Goal: Information Seeking & Learning: Understand process/instructions

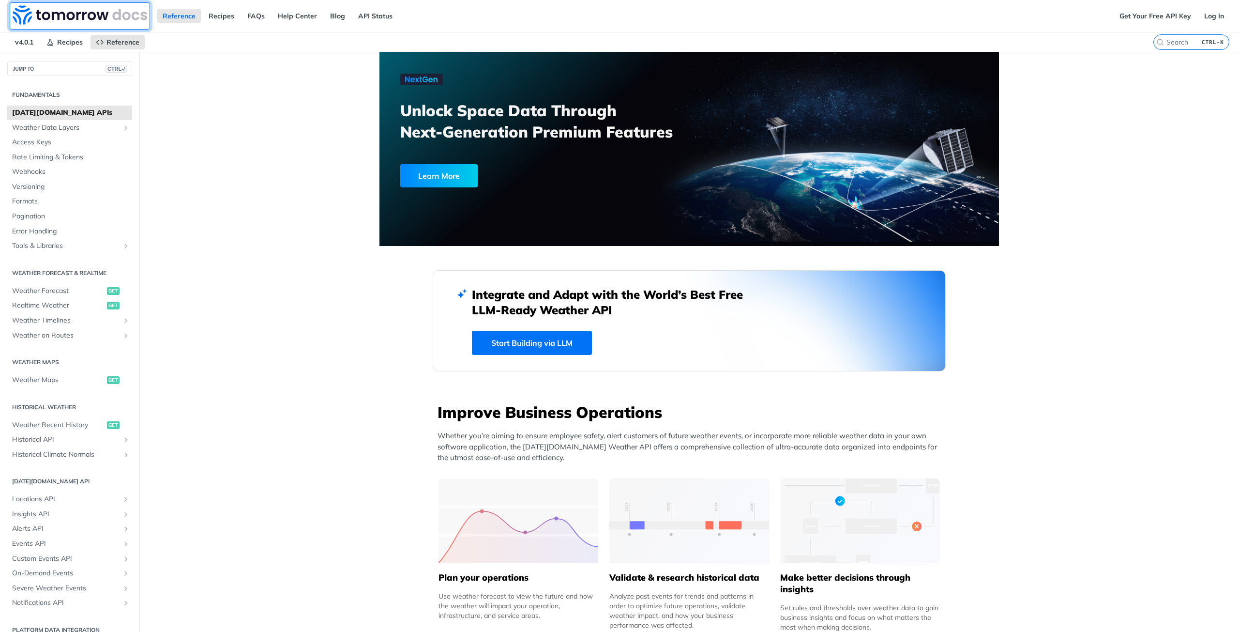
click at [76, 16] on img at bounding box center [80, 14] width 135 height 19
click at [365, 15] on link "API Status" at bounding box center [375, 16] width 45 height 15
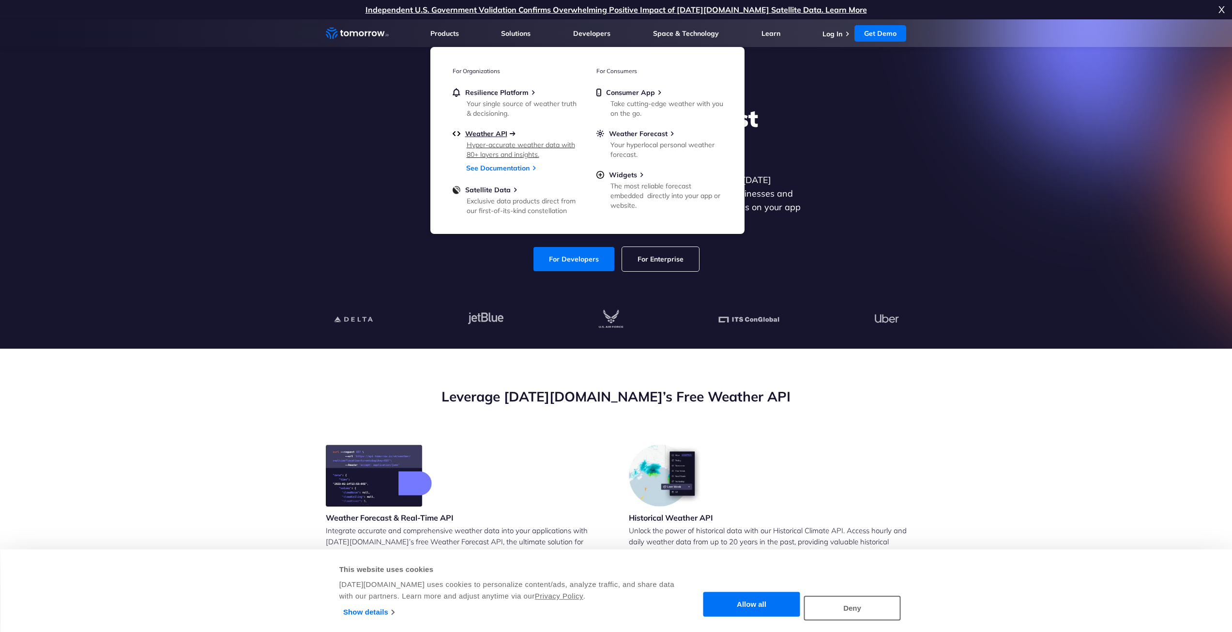
click at [488, 132] on span "Weather API" at bounding box center [486, 133] width 42 height 9
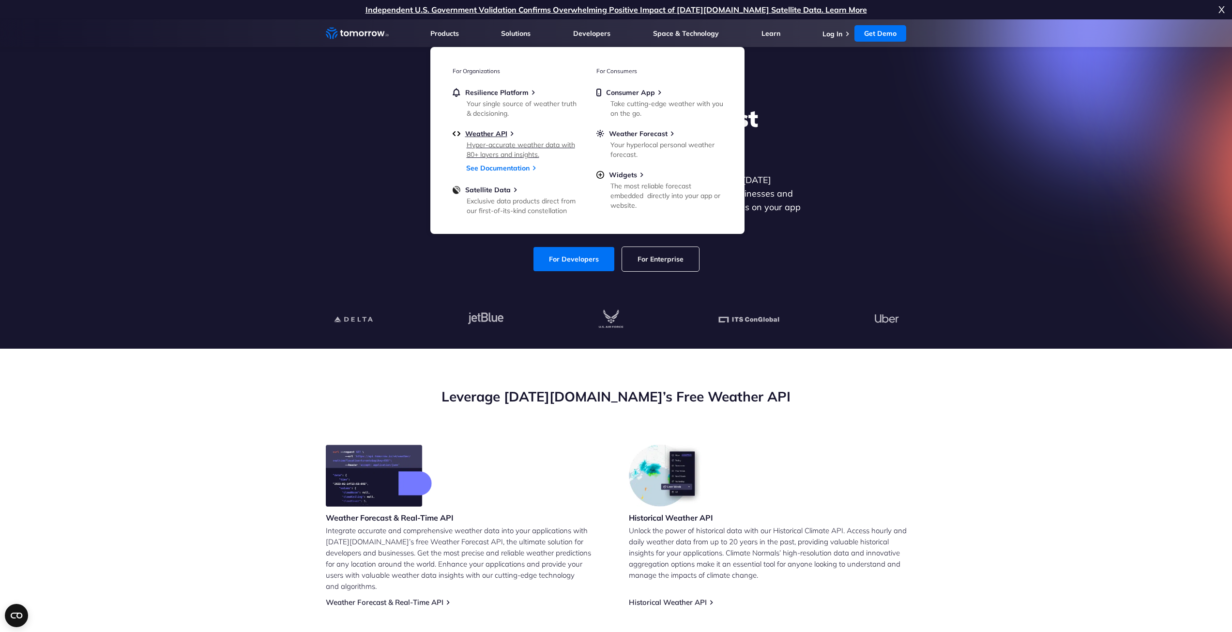
click at [511, 144] on div "Hyper-accurate weather data with 80+ layers and insights." at bounding box center [523, 149] width 113 height 19
click at [488, 144] on div "Hyper-accurate weather data with 80+ layers and insights." at bounding box center [523, 149] width 113 height 19
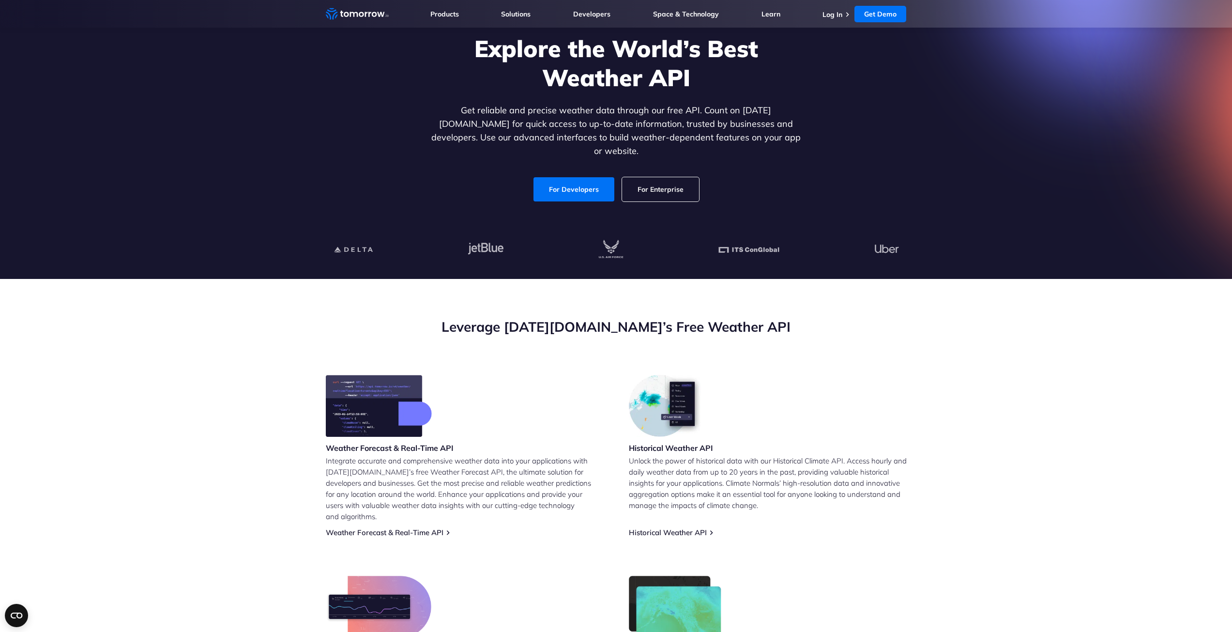
scroll to position [48, 0]
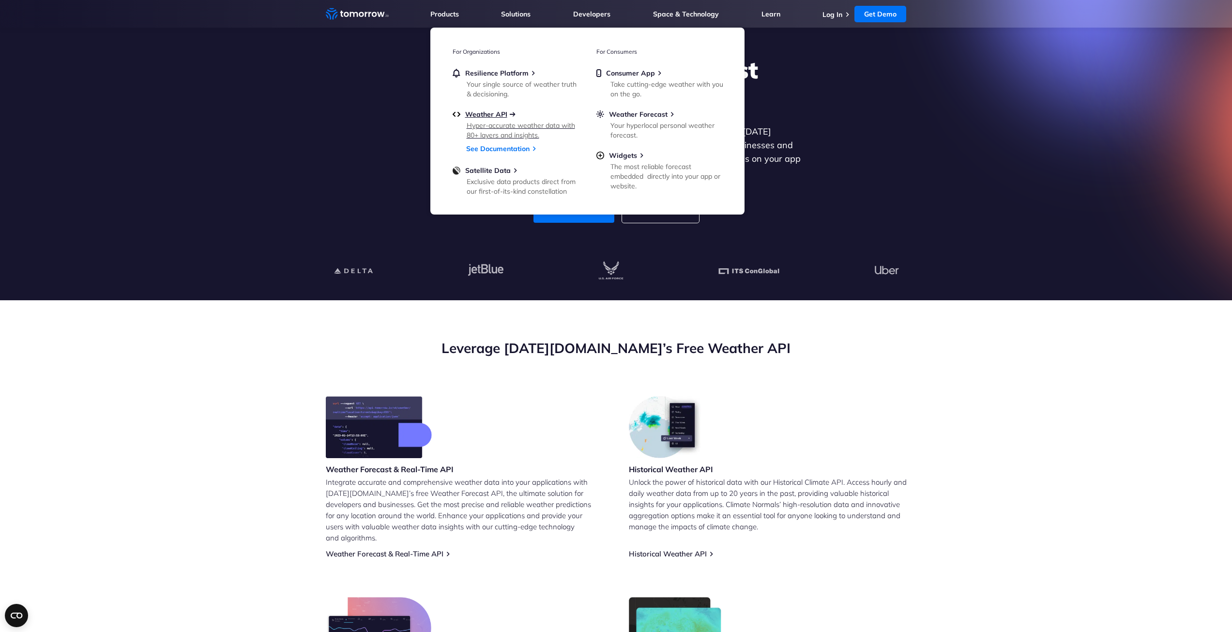
click at [504, 112] on span "Weather API" at bounding box center [486, 114] width 42 height 9
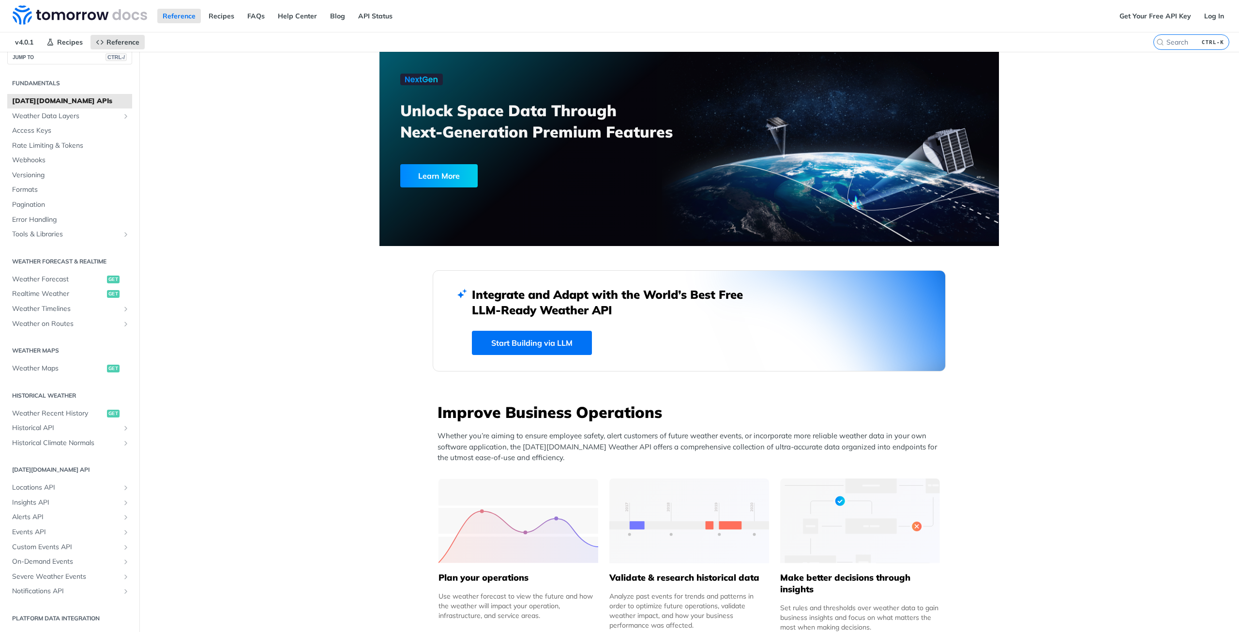
drag, startPoint x: 365, startPoint y: 101, endPoint x: 371, endPoint y: -42, distance: 142.9
click at [358, 14] on link "API Status" at bounding box center [375, 16] width 45 height 15
click at [136, 16] on img at bounding box center [80, 14] width 135 height 19
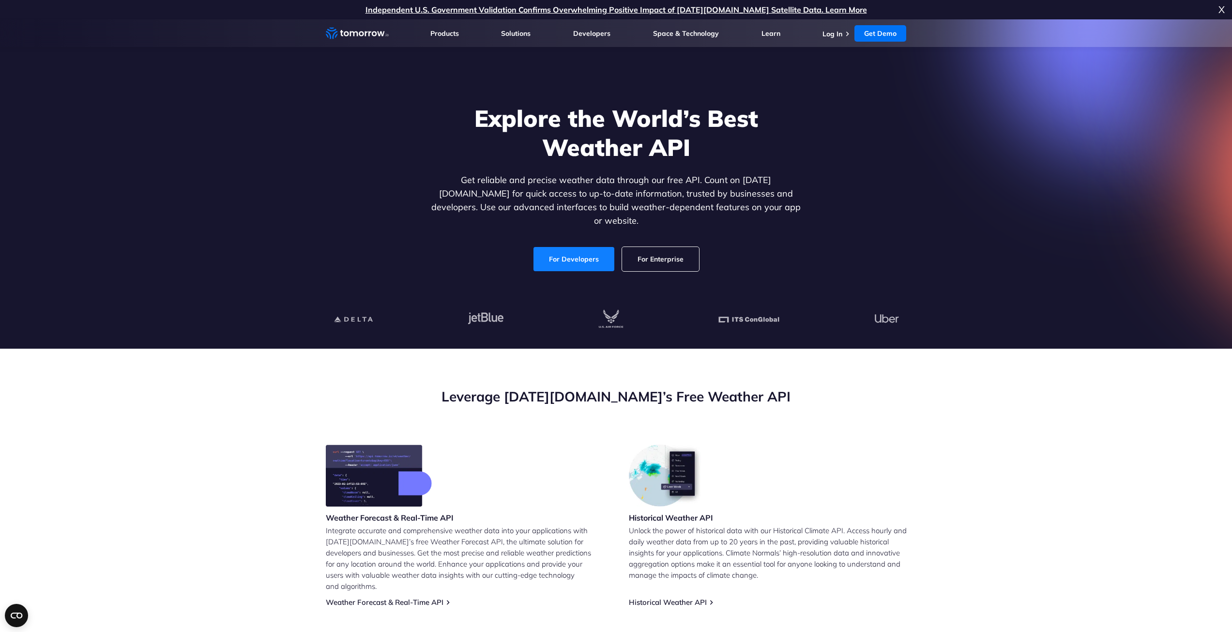
click at [575, 247] on link "For Developers" at bounding box center [573, 259] width 81 height 24
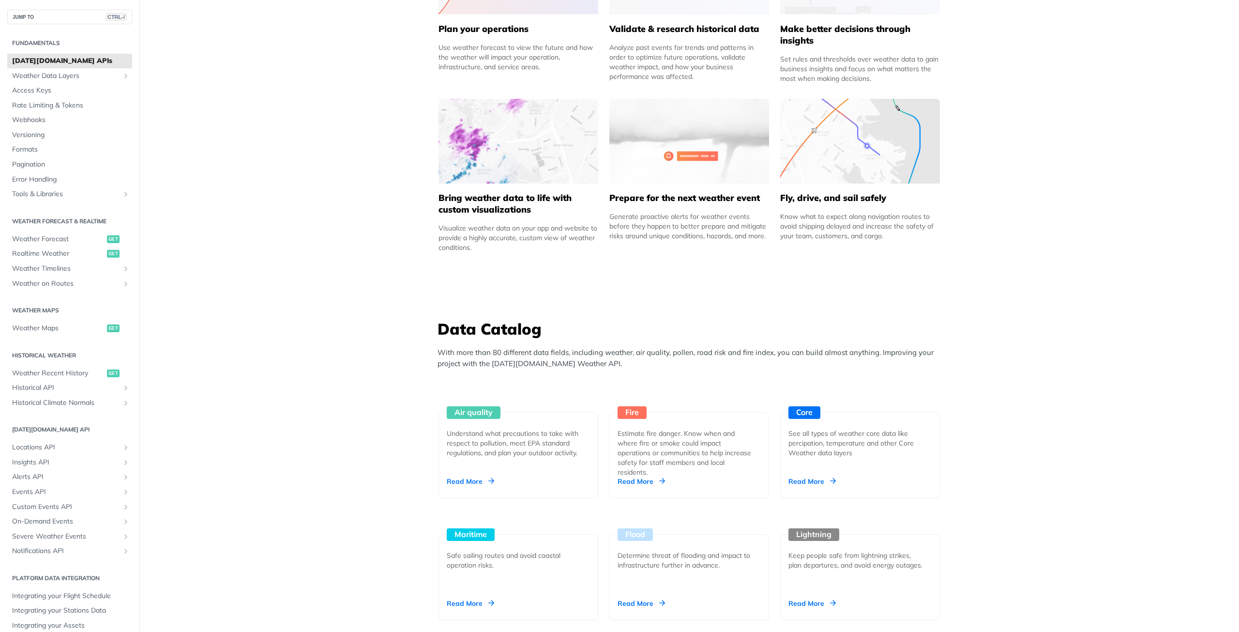
scroll to position [2104, 0]
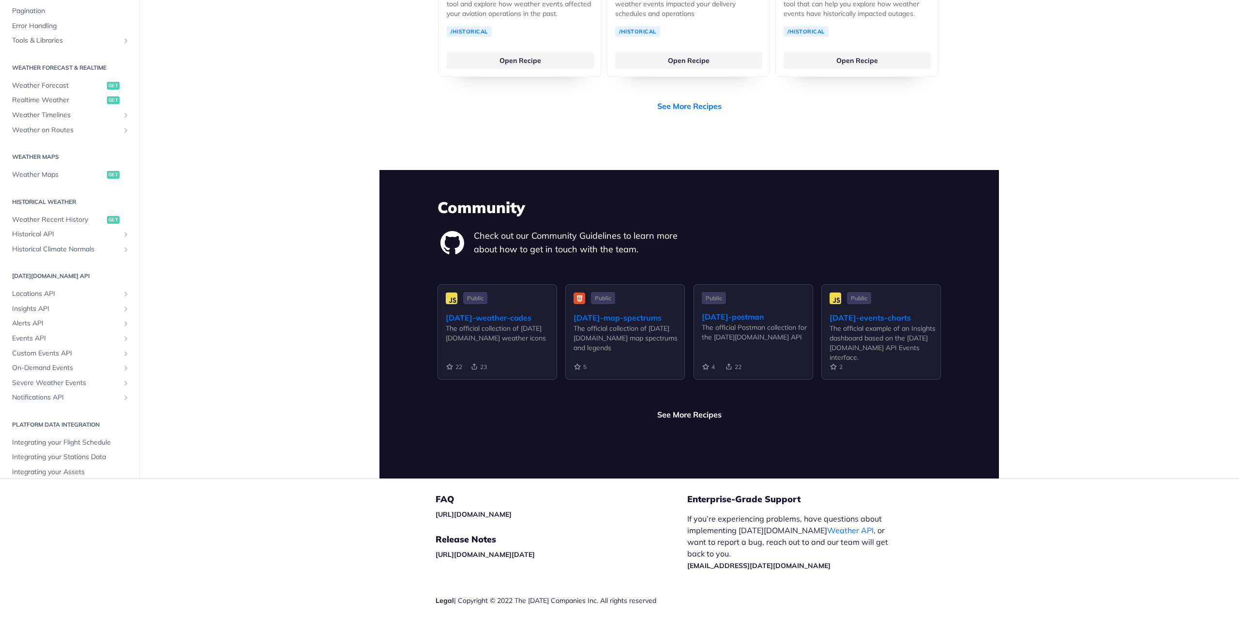
drag, startPoint x: 356, startPoint y: 183, endPoint x: 367, endPoint y: 448, distance: 265.4
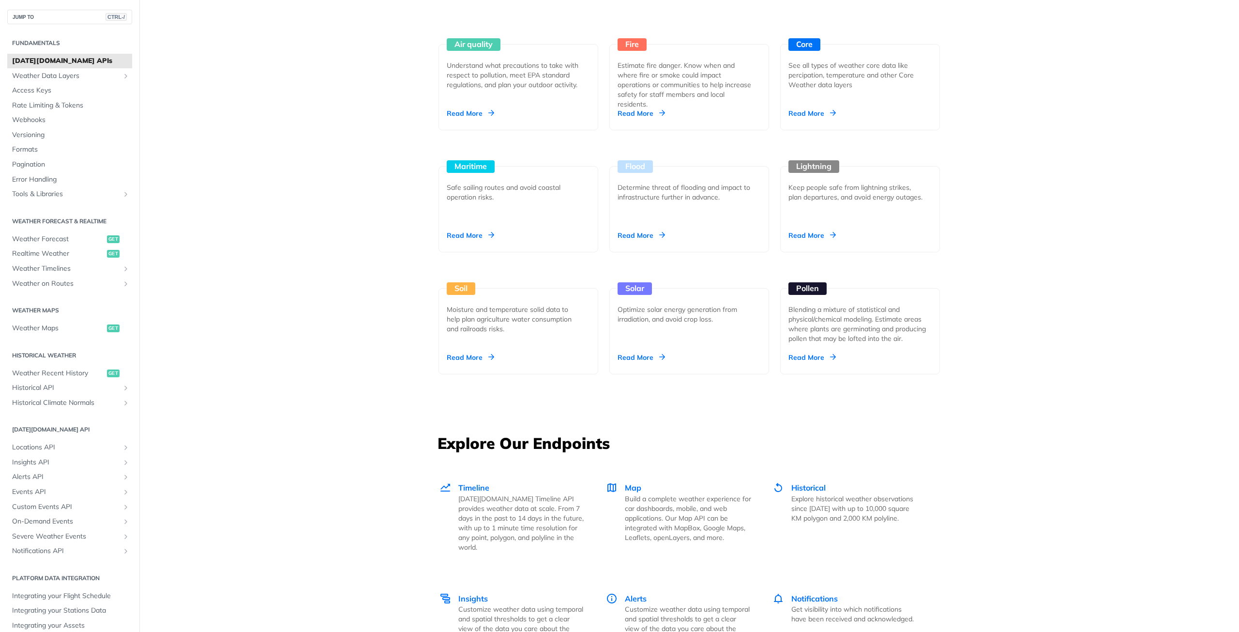
scroll to position [0, 0]
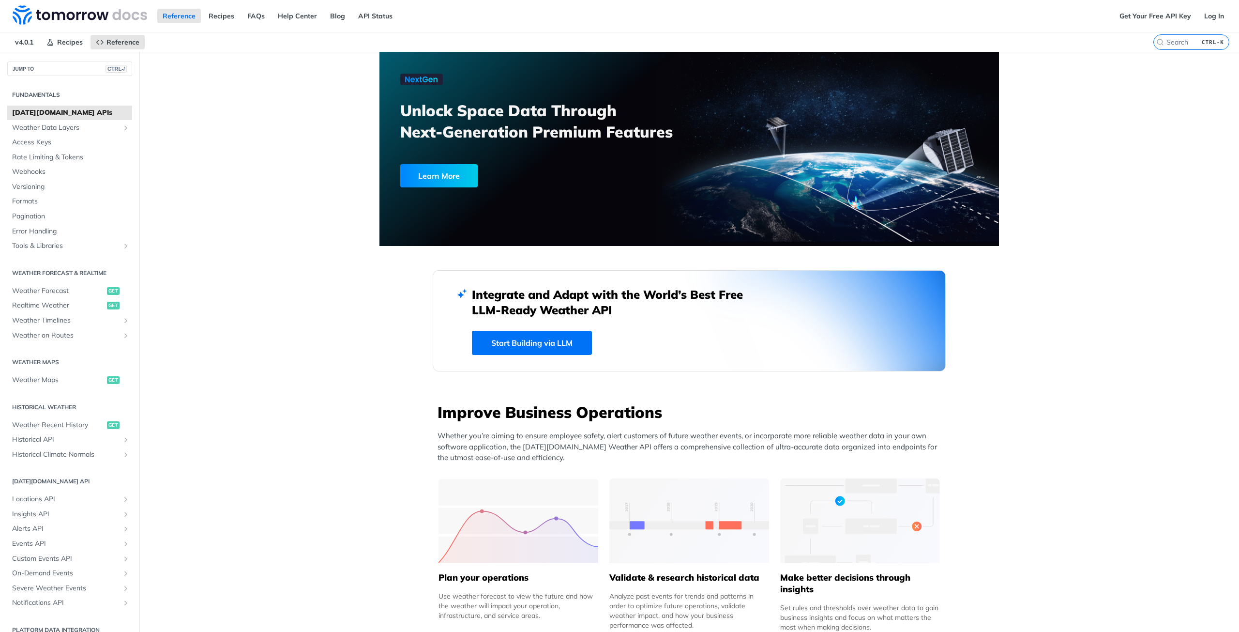
drag, startPoint x: 316, startPoint y: 383, endPoint x: 310, endPoint y: 151, distance: 232.4
click at [114, 45] on span "Reference" at bounding box center [122, 42] width 33 height 9
click at [57, 45] on link "Recipes" at bounding box center [64, 42] width 47 height 15
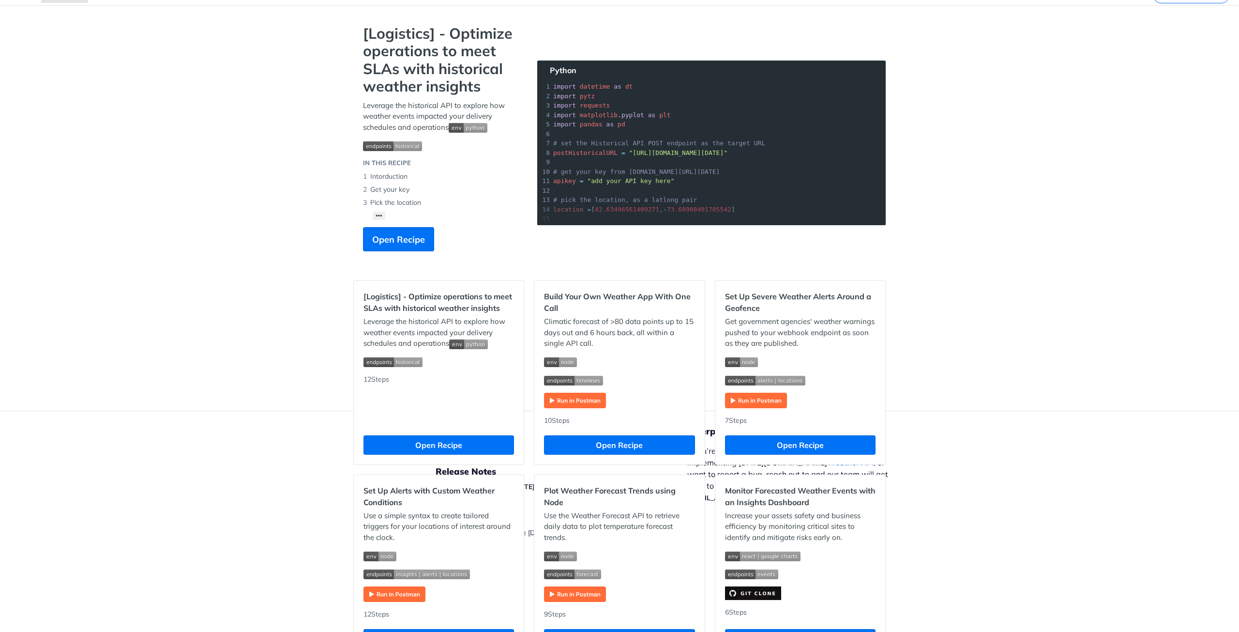
scroll to position [48, 0]
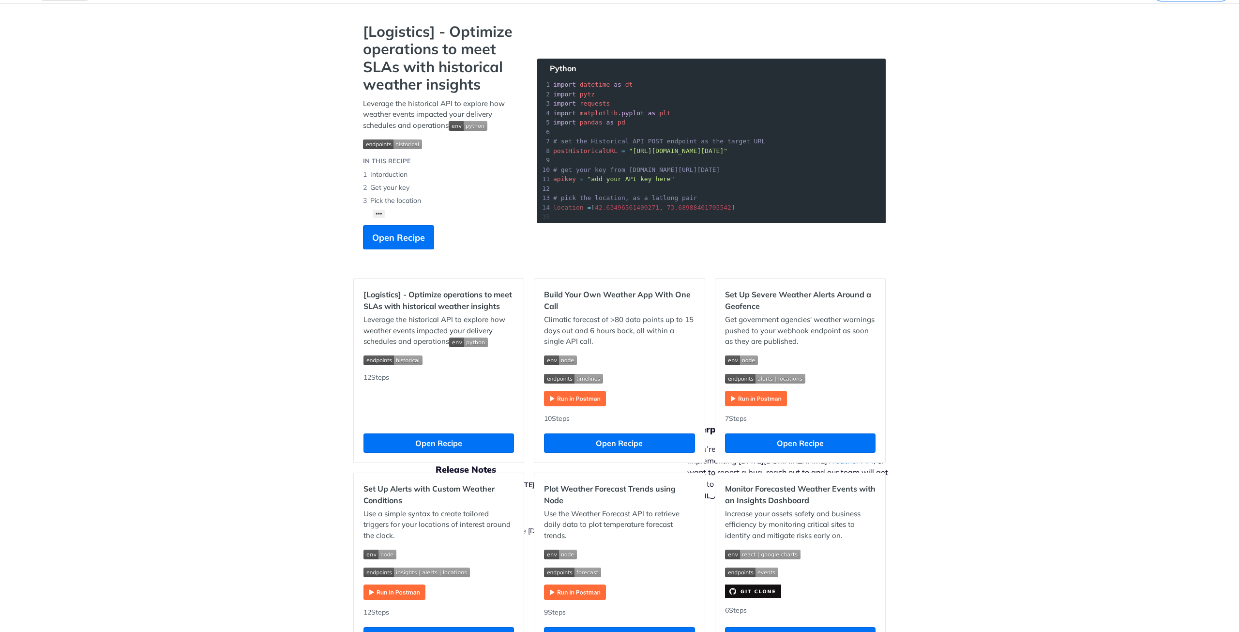
drag, startPoint x: 210, startPoint y: 226, endPoint x: 197, endPoint y: 237, distance: 16.8
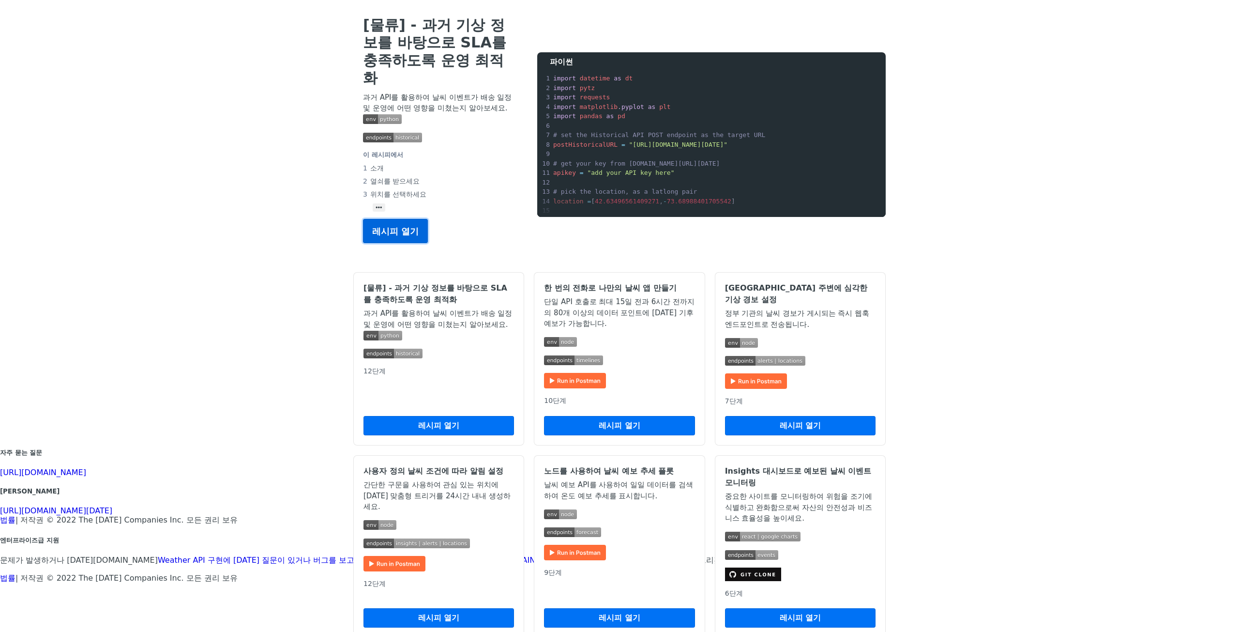
click at [398, 226] on font "레시피 열기" at bounding box center [395, 231] width 46 height 10
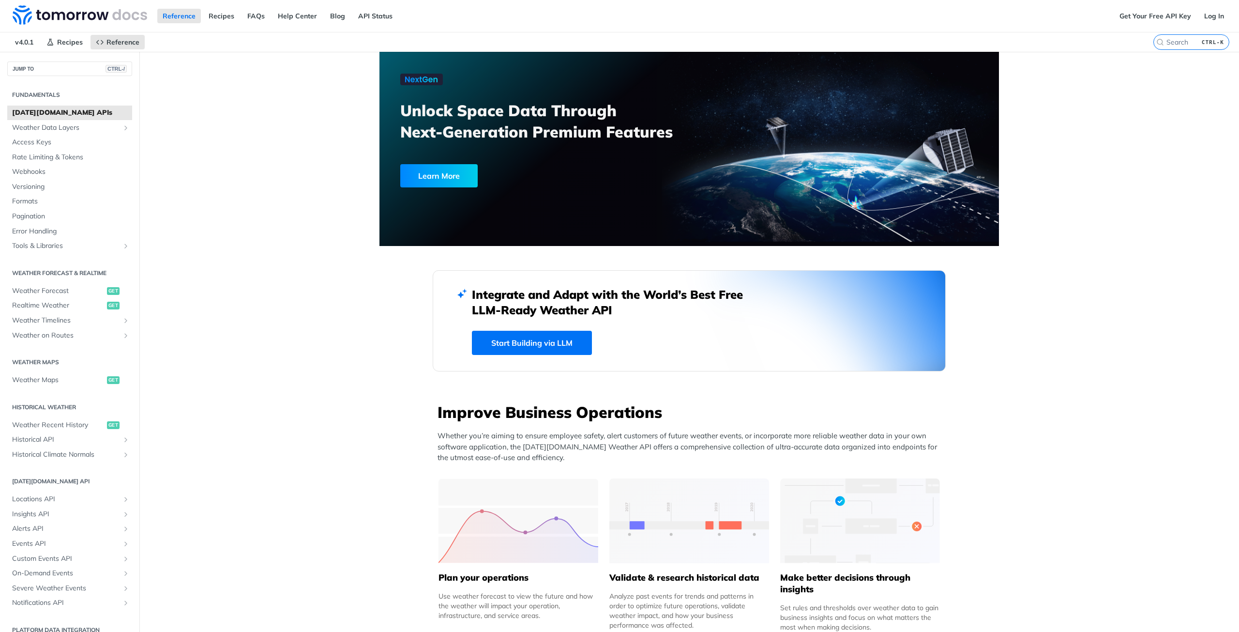
click at [15, 43] on span "v4.0.1" at bounding box center [24, 42] width 29 height 15
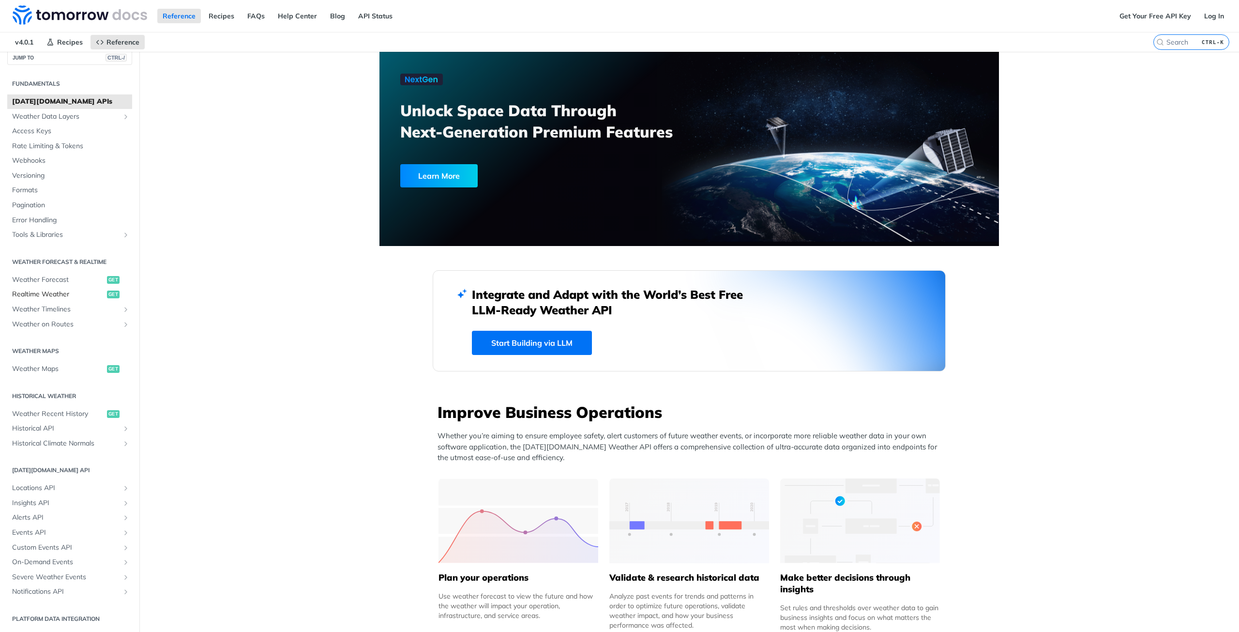
scroll to position [12, 0]
click at [57, 282] on span "Weather Forecast" at bounding box center [58, 279] width 92 height 10
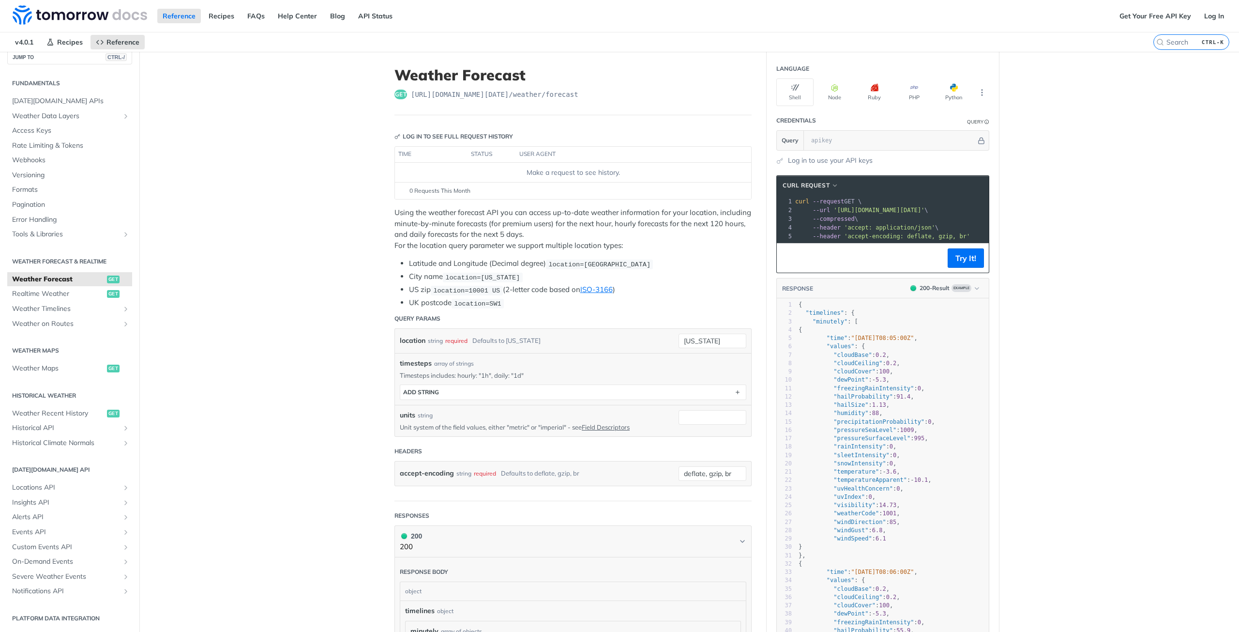
scroll to position [0, 81]
click at [951, 93] on button "Python" at bounding box center [953, 92] width 37 height 28
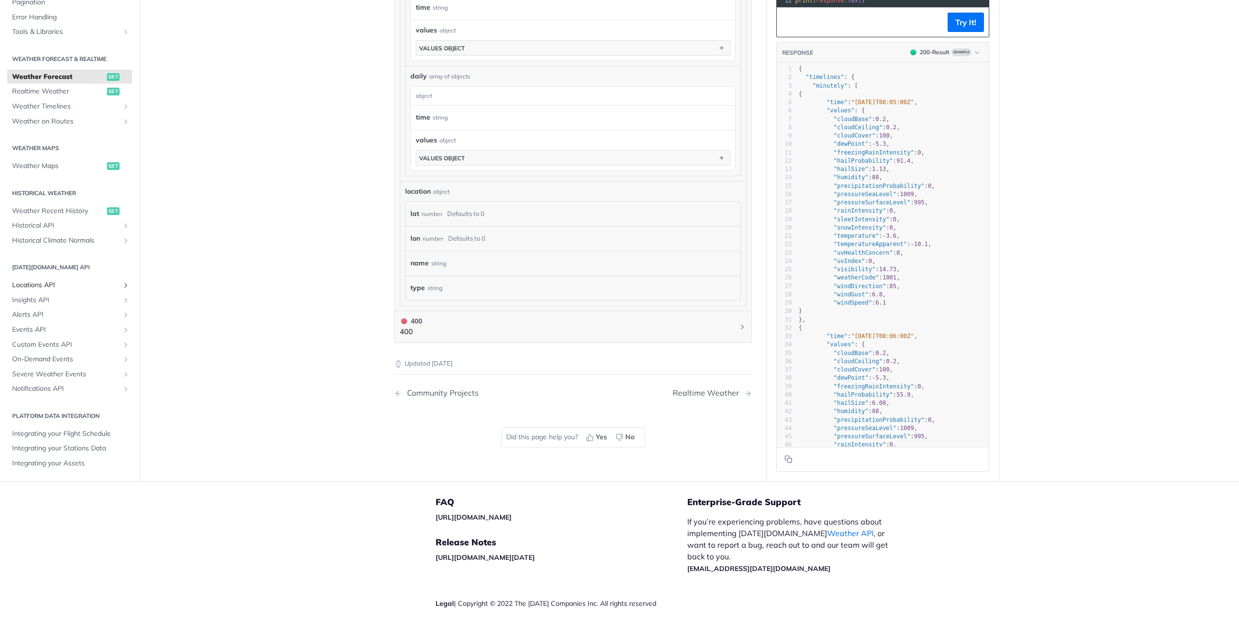
scroll to position [11, 0]
click at [63, 284] on span "Locations API" at bounding box center [65, 286] width 107 height 10
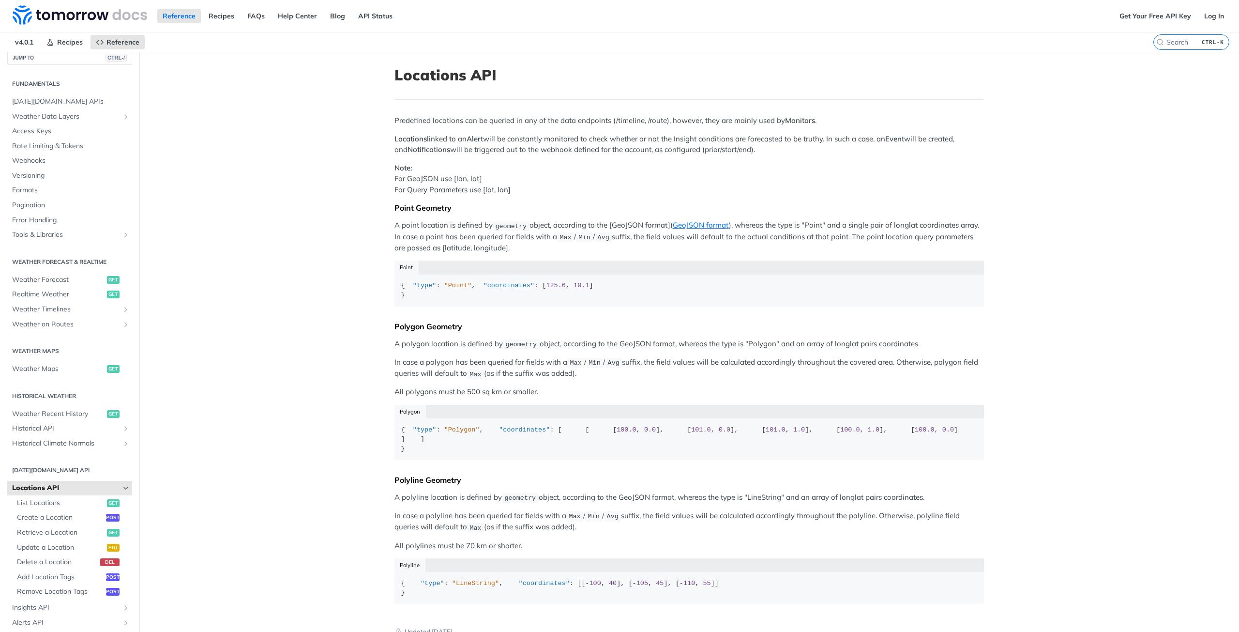
drag, startPoint x: 312, startPoint y: 152, endPoint x: 295, endPoint y: -42, distance: 194.8
click at [1200, 15] on link "Log In" at bounding box center [1214, 16] width 30 height 15
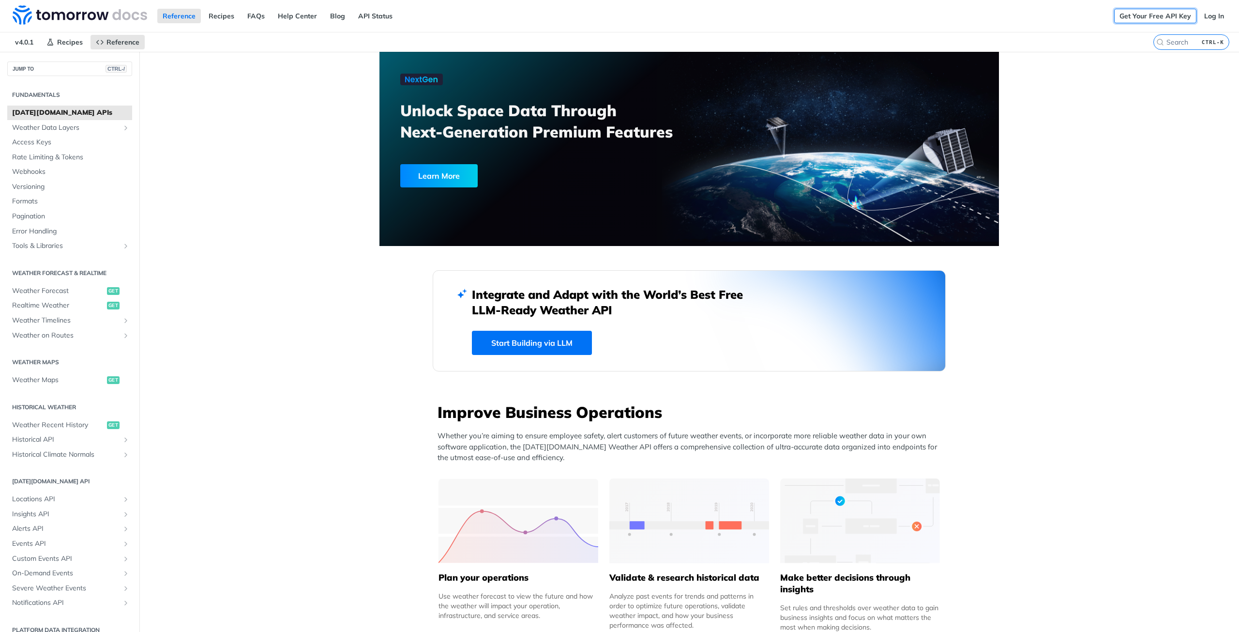
click at [1159, 19] on link "Get Your Free API Key" at bounding box center [1155, 16] width 82 height 15
click at [1199, 18] on link "Log In" at bounding box center [1214, 16] width 30 height 15
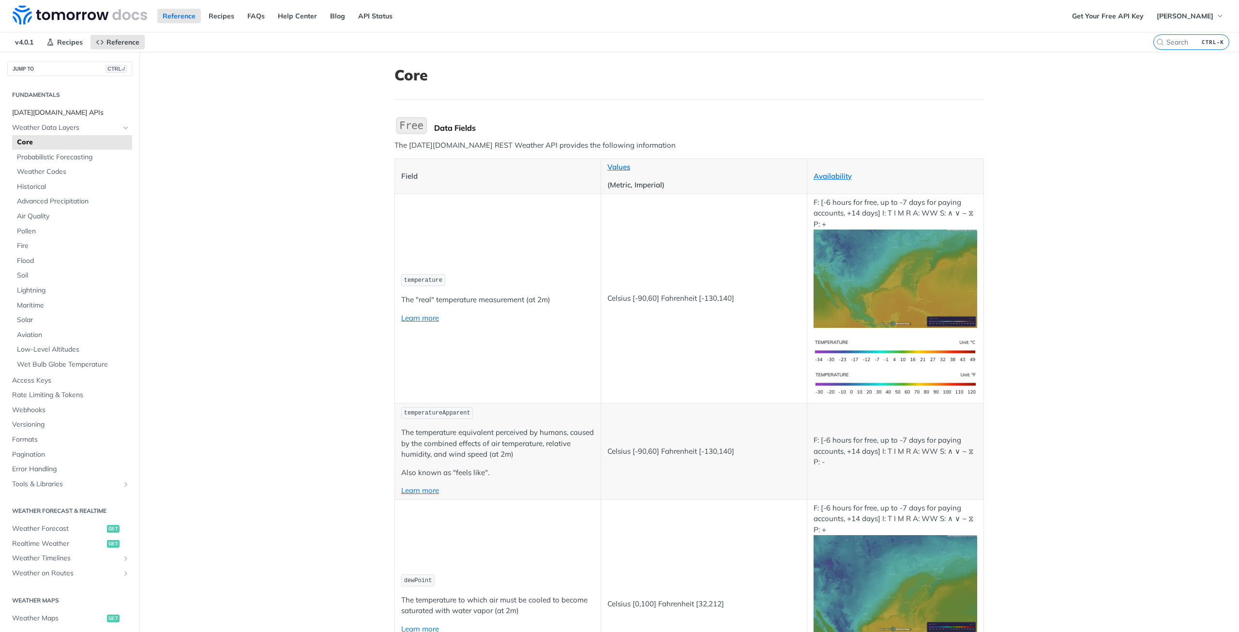
click at [70, 113] on span "[DATE][DOMAIN_NAME] APIs" at bounding box center [71, 113] width 118 height 10
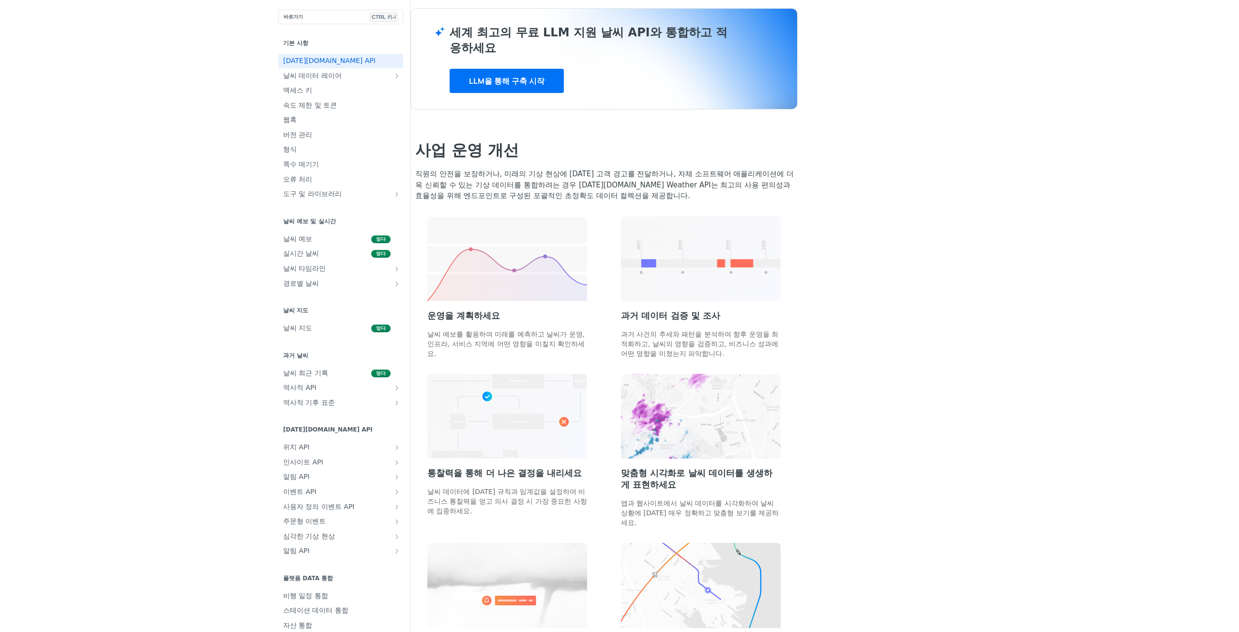
scroll to position [162, 0]
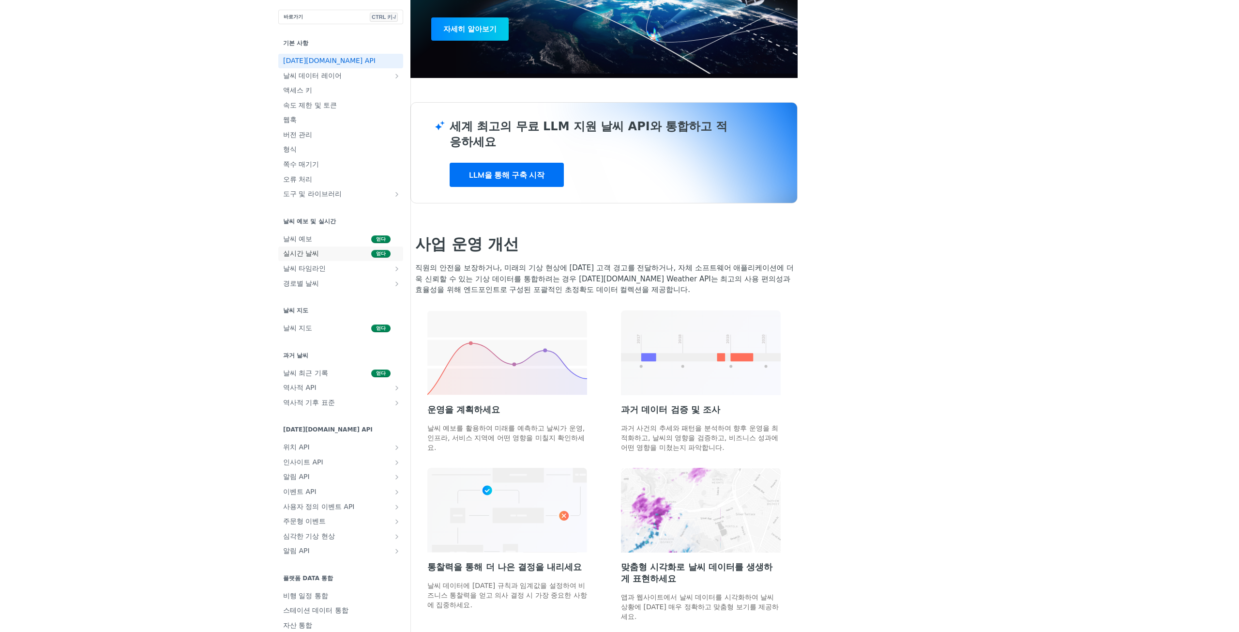
click at [283, 252] on span "실시간 날씨" at bounding box center [326, 254] width 86 height 10
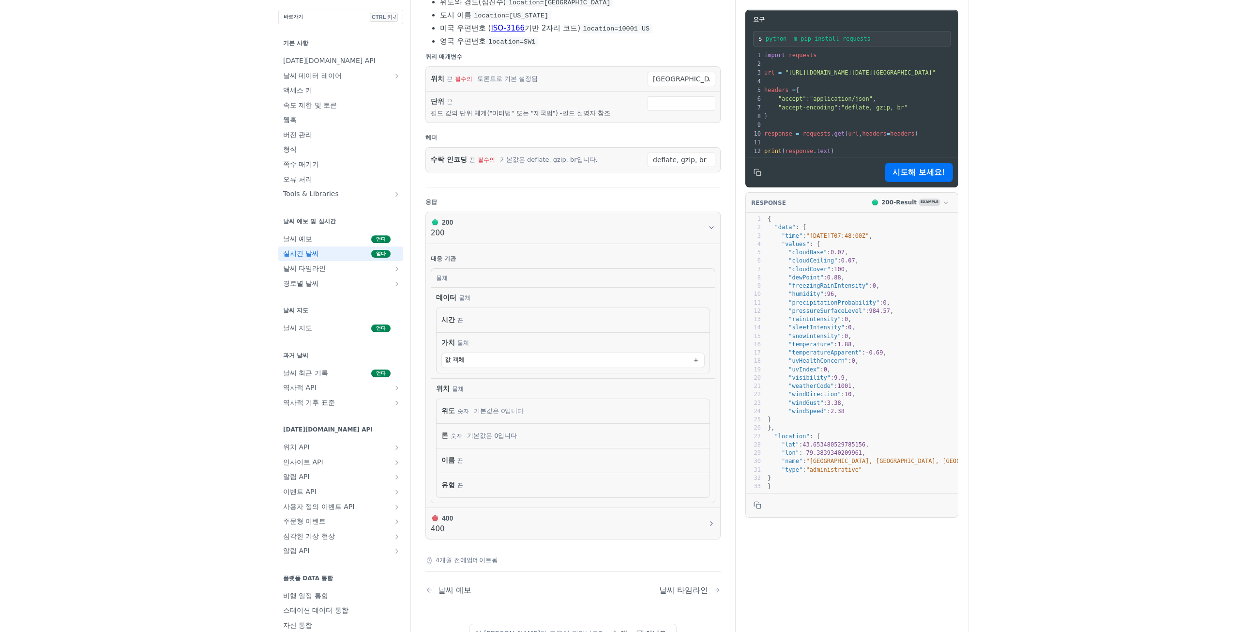
scroll to position [148, 0]
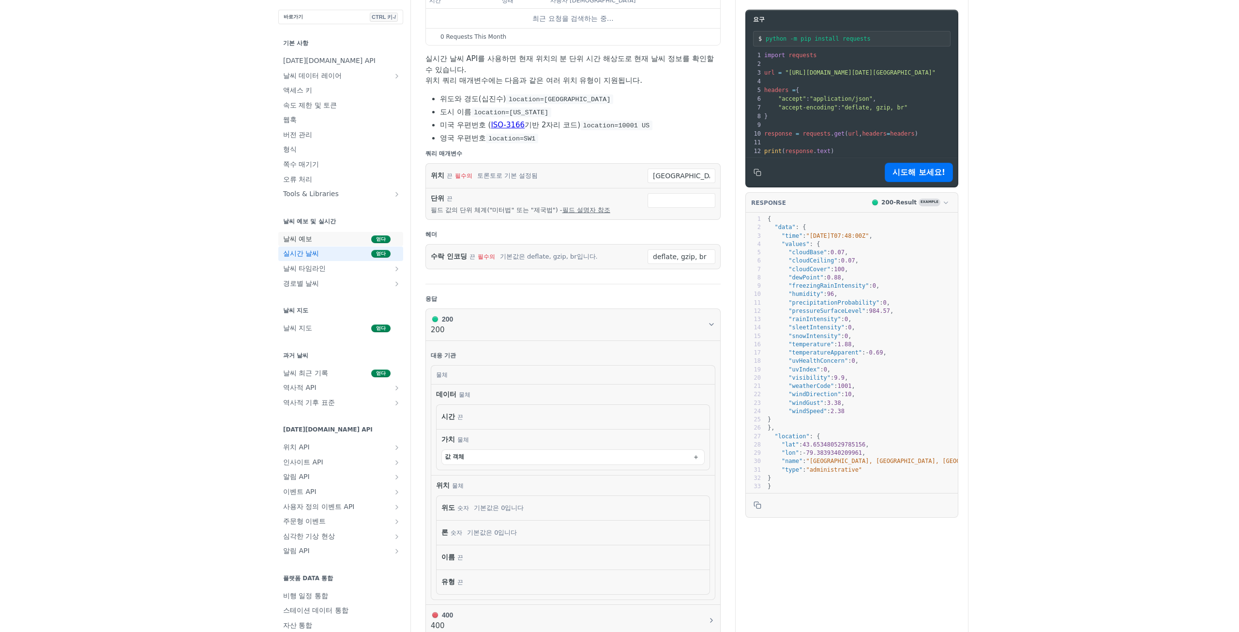
click at [346, 241] on span "날씨 예보" at bounding box center [326, 239] width 86 height 10
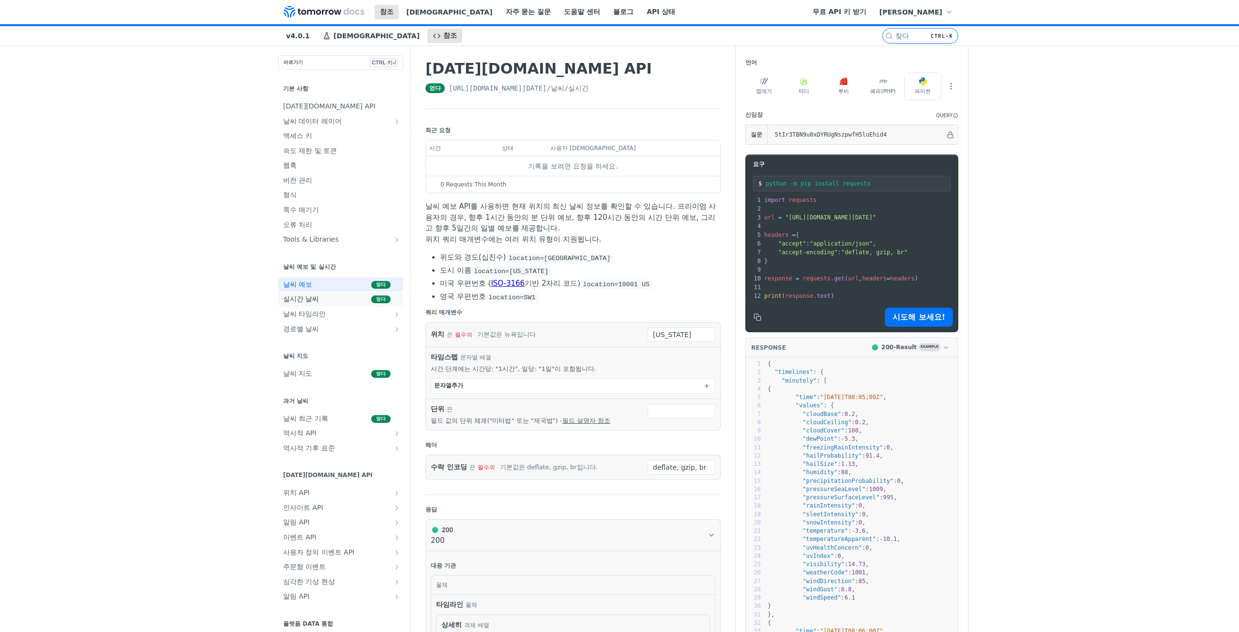
click at [344, 301] on span "실시간 날씨" at bounding box center [326, 299] width 86 height 10
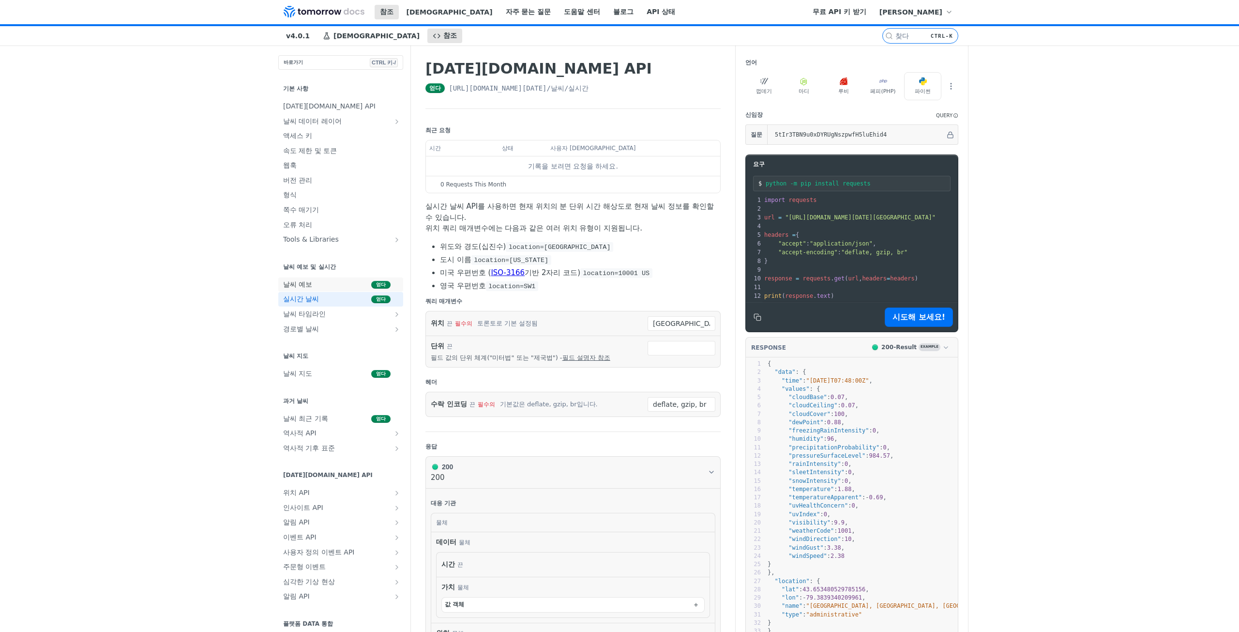
click at [314, 290] on link "날씨 예보 얻다" at bounding box center [340, 284] width 125 height 15
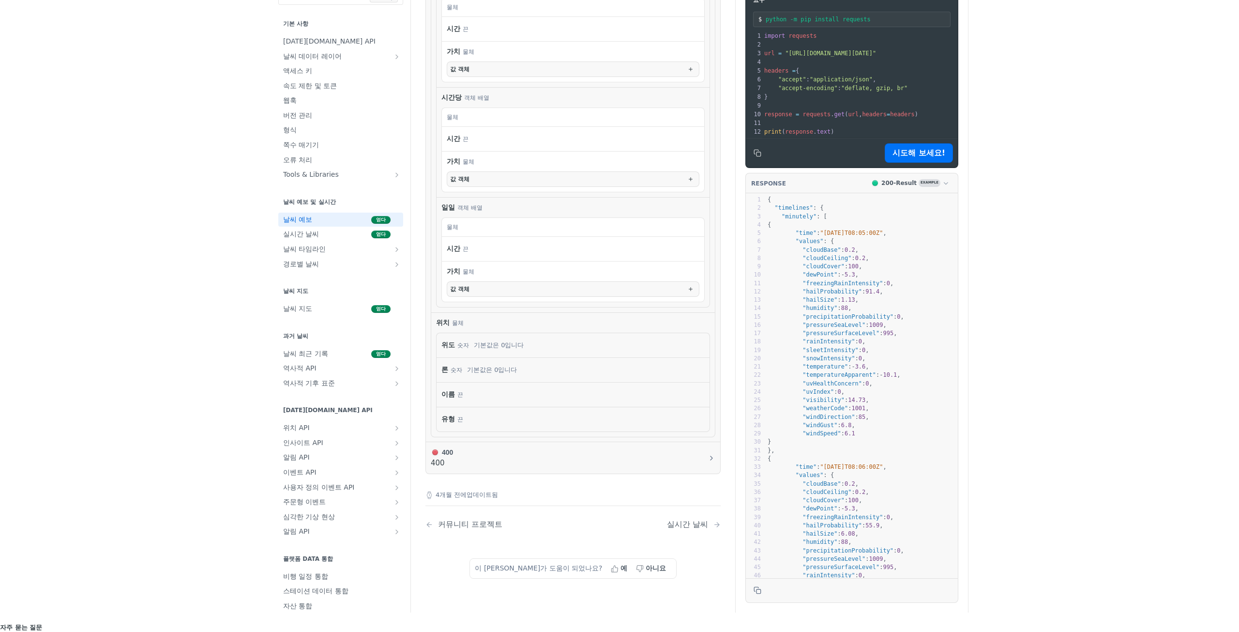
scroll to position [678, 0]
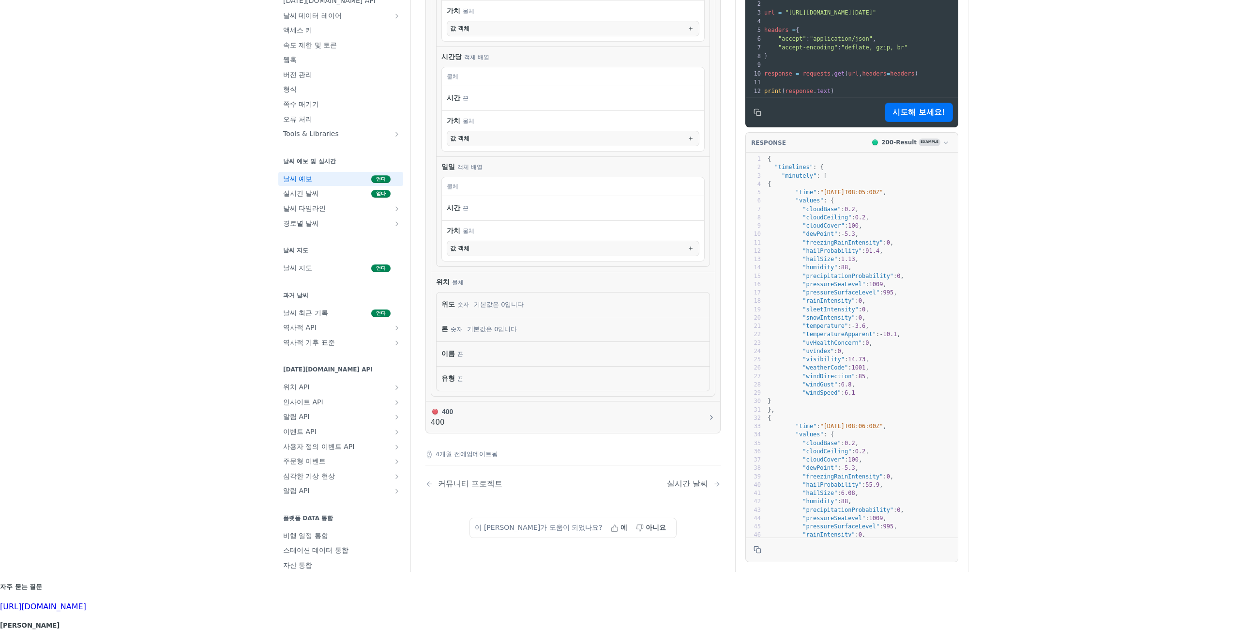
click at [977, 232] on div "콘텐츠로 이동 참조 요리법 자주 묻는 질문 도움말 센터 블로그 API 상태 요리법 참조 v4.0.1 참조 요리법 자주 묻는 질문 도움말 센터 …" at bounding box center [619, 316] width 1239 height 632
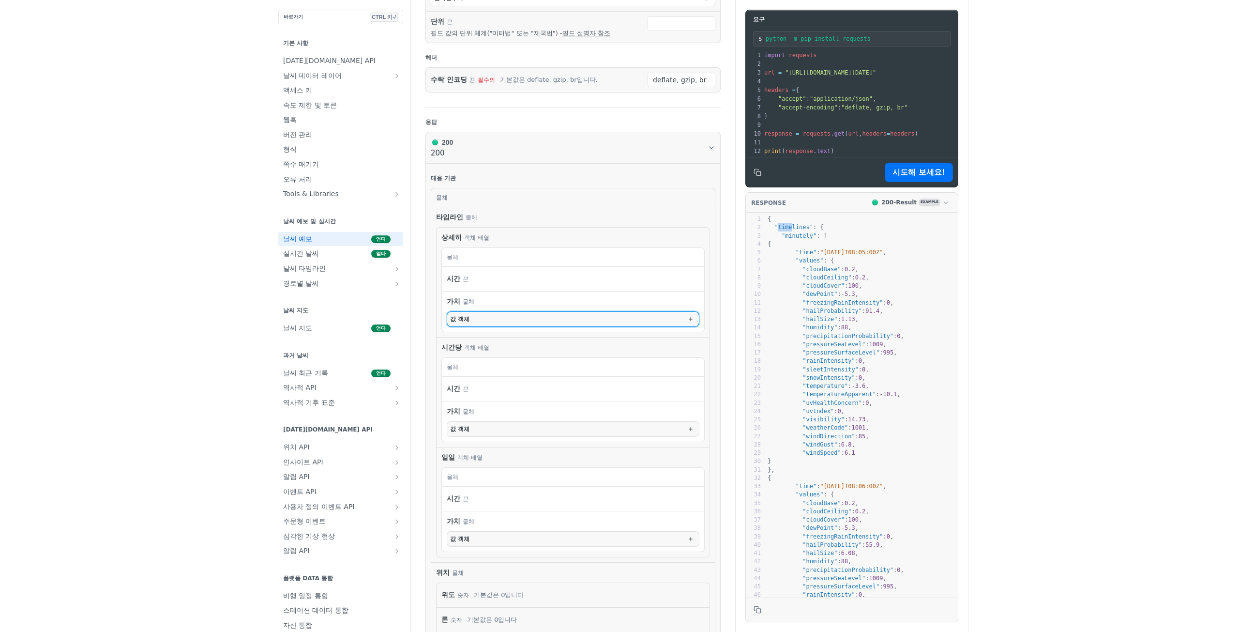
click at [508, 325] on button "값 객체" at bounding box center [573, 319] width 252 height 15
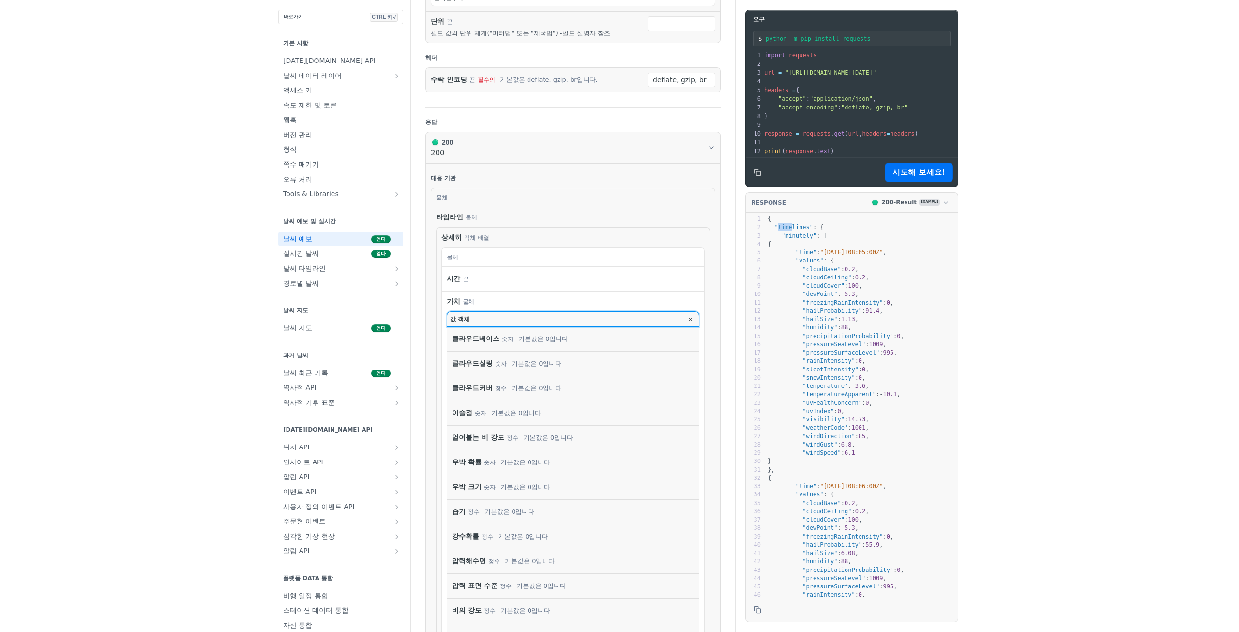
click at [508, 325] on button "값 객체" at bounding box center [573, 319] width 252 height 15
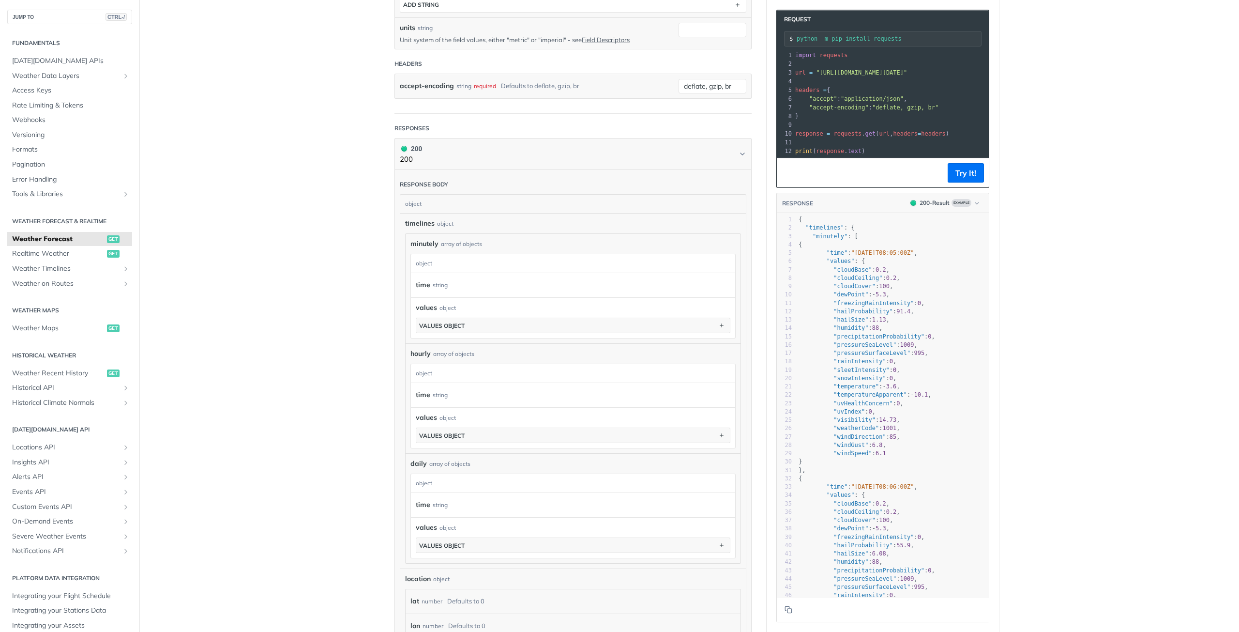
click at [474, 246] on div "array of objects" at bounding box center [461, 244] width 41 height 9
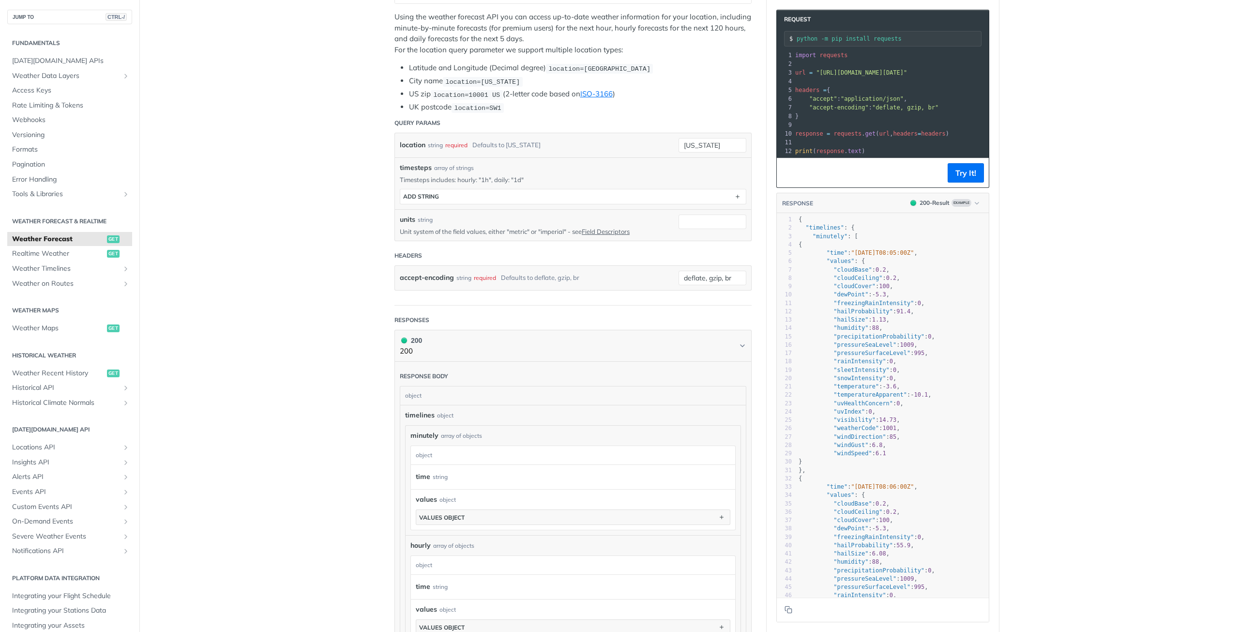
scroll to position [97, 0]
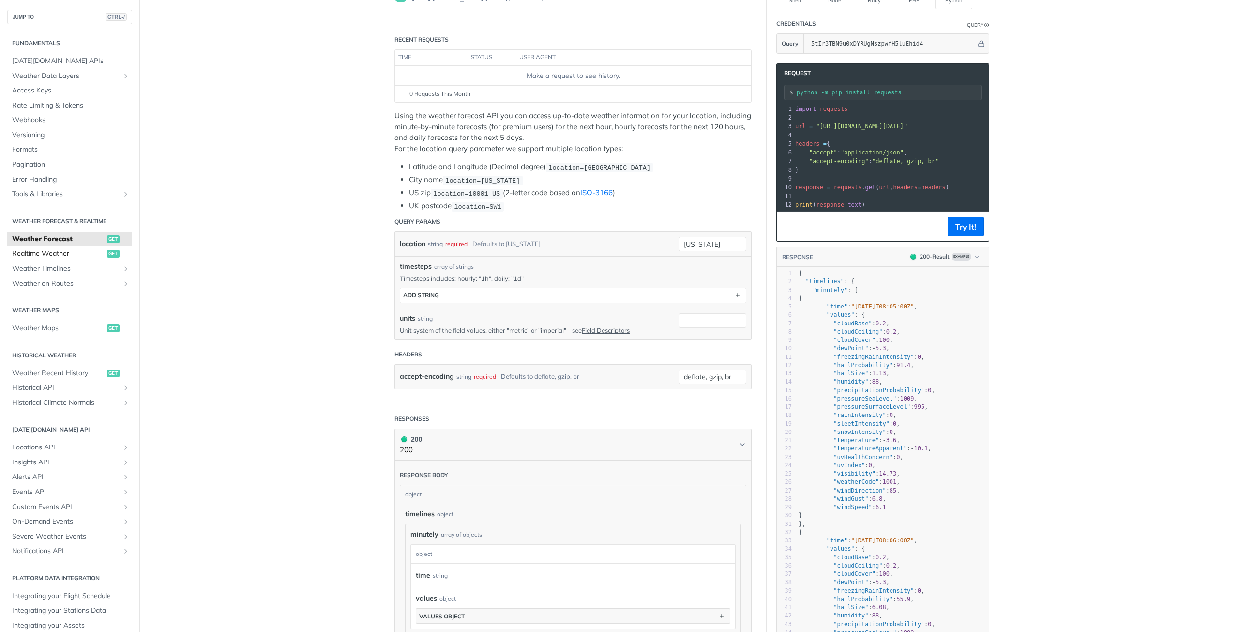
click at [105, 256] on span "Realtime Weather" at bounding box center [58, 254] width 92 height 10
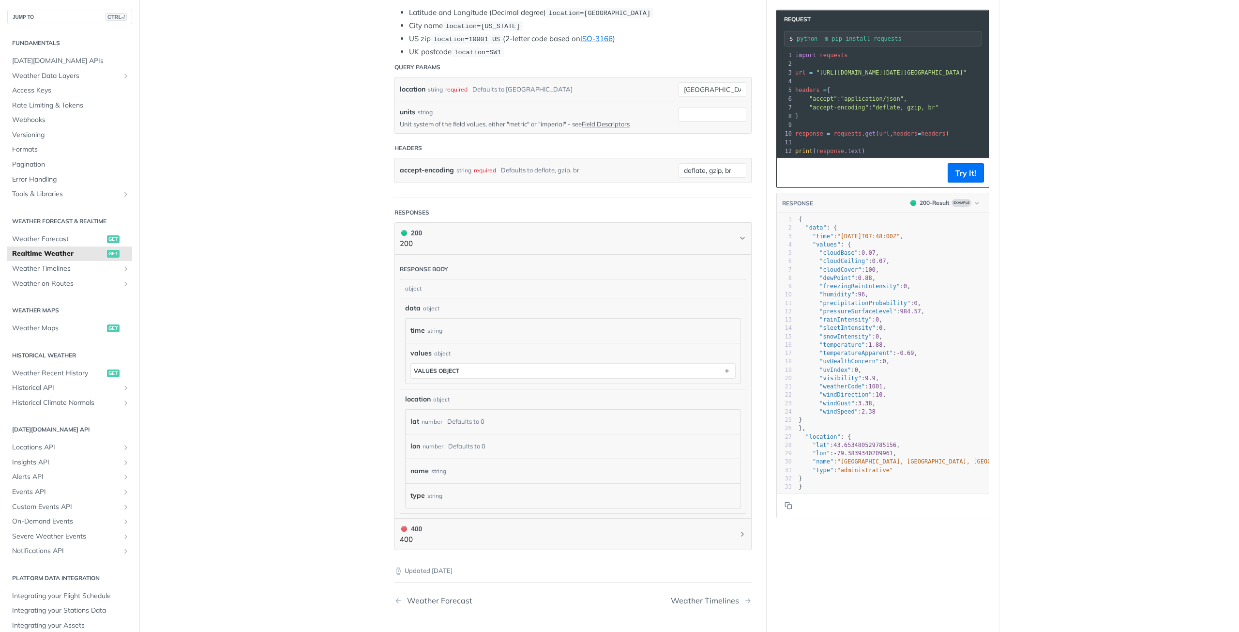
scroll to position [242, 0]
drag, startPoint x: 283, startPoint y: 162, endPoint x: 387, endPoint y: 54, distance: 149.9
click at [283, 162] on main "JUMP TO CTRL-/ Fundamentals [DATE][DOMAIN_NAME] APIs Weather Data Layers Core P…" at bounding box center [619, 248] width 1239 height 876
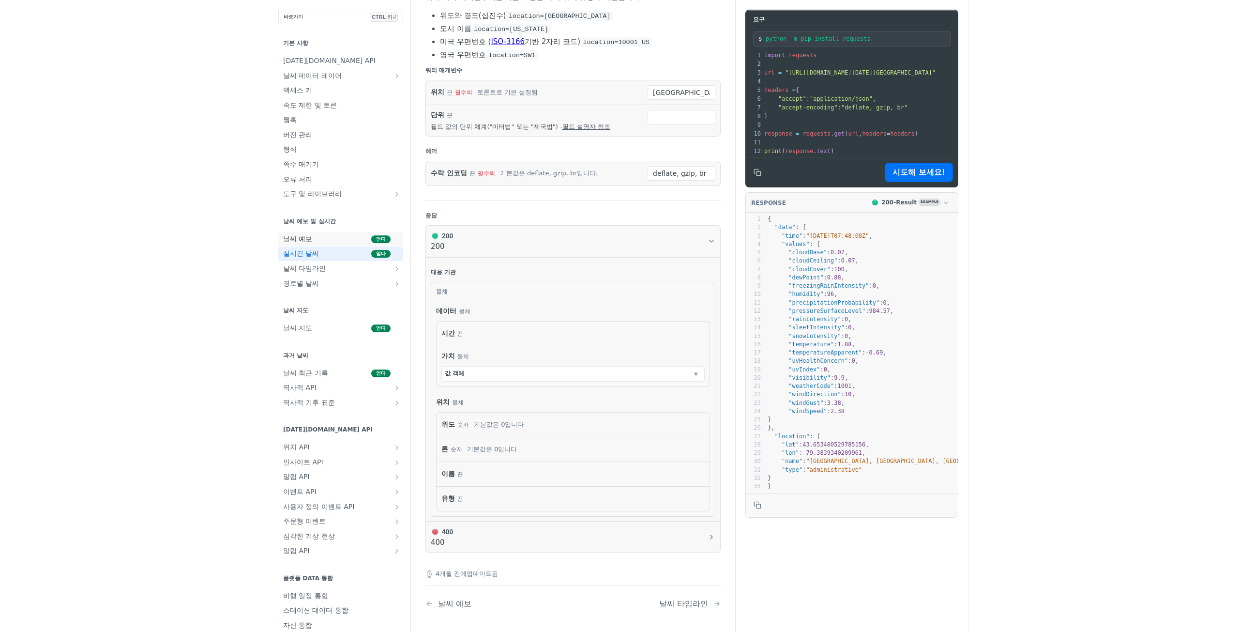
click at [283, 235] on span "날씨 예보" at bounding box center [326, 239] width 86 height 10
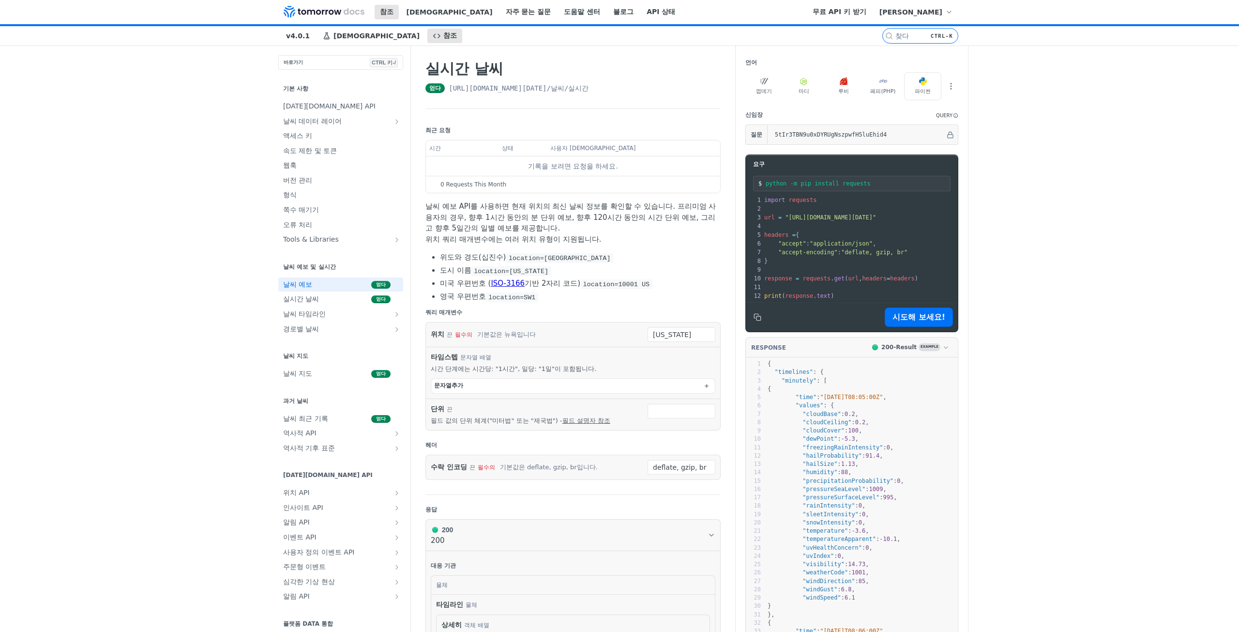
click at [591, 376] on div "타임스텝 문자열 추가" at bounding box center [573, 383] width 285 height 20
click at [587, 382] on button "문자열 추가" at bounding box center [573, 385] width 284 height 15
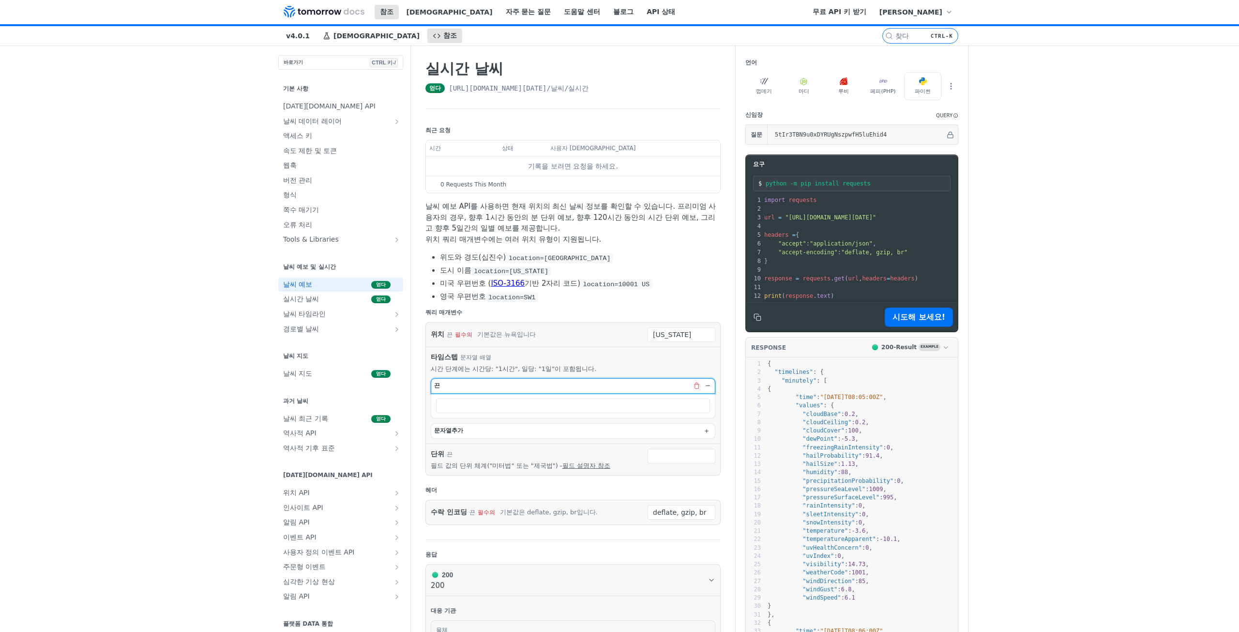
click at [582, 385] on button "끈" at bounding box center [573, 385] width 284 height 15
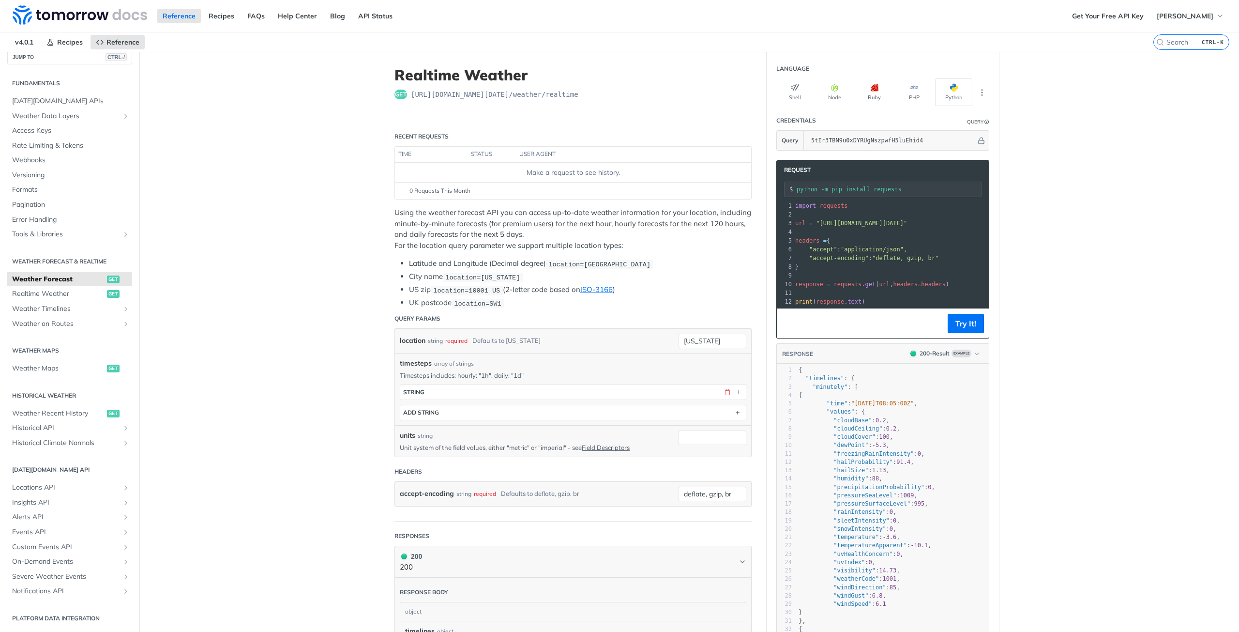
scroll to position [290, 0]
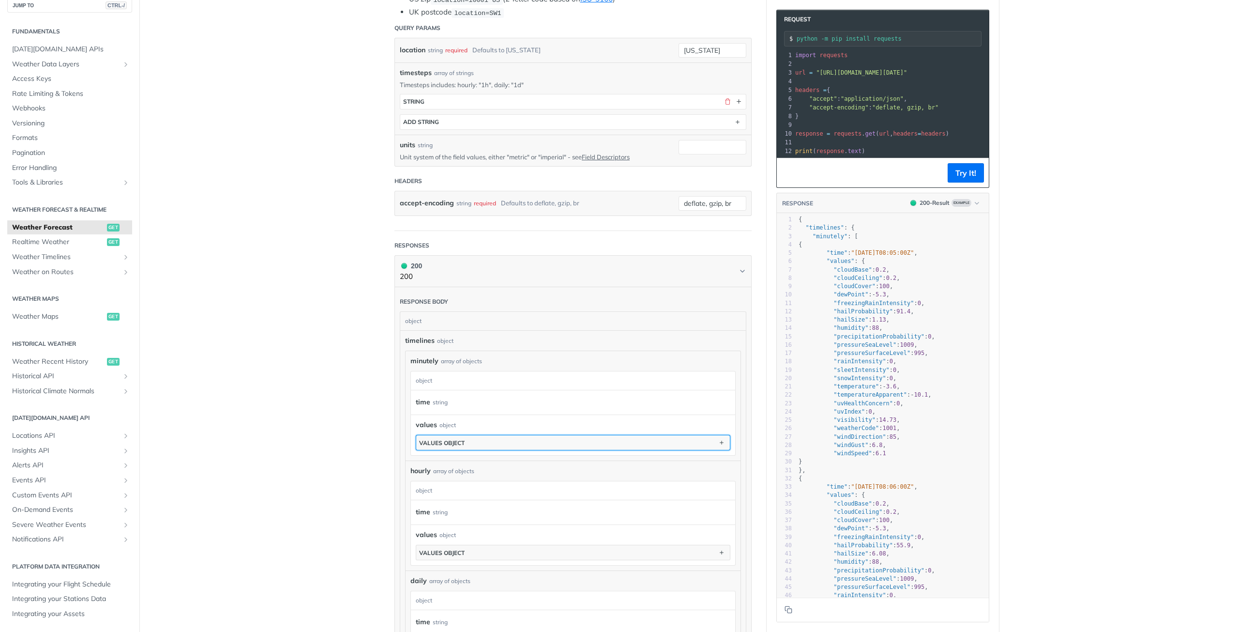
click at [495, 441] on button "values object" at bounding box center [573, 442] width 314 height 15
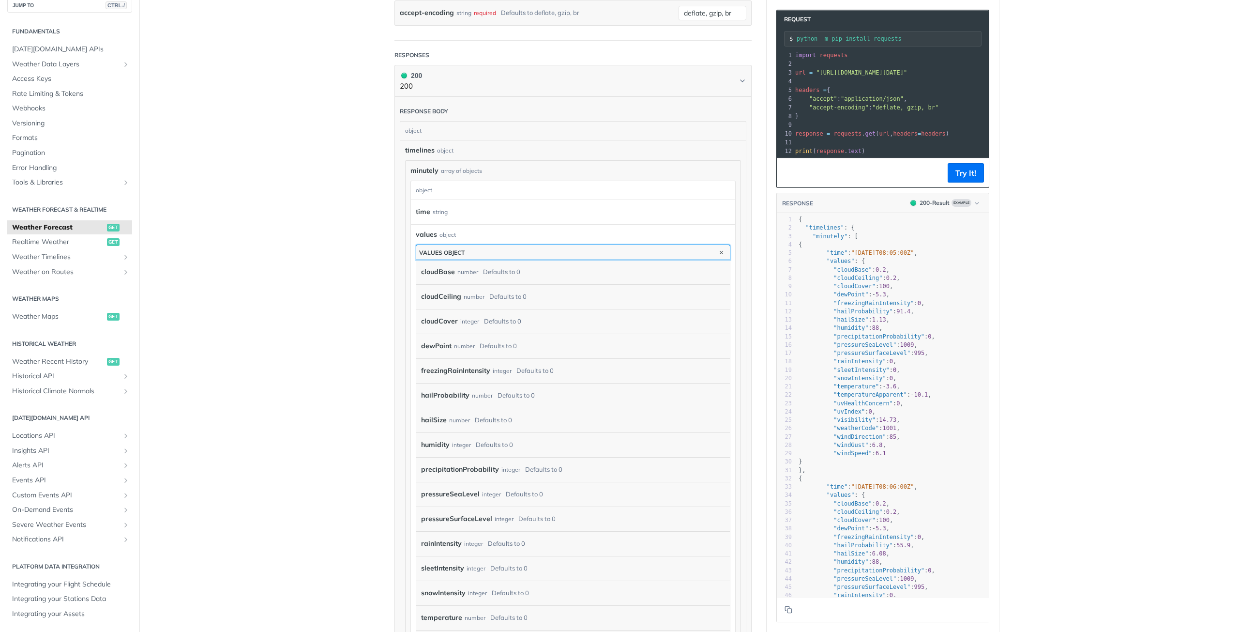
scroll to position [484, 0]
click at [506, 255] on button "values object" at bounding box center [573, 248] width 314 height 15
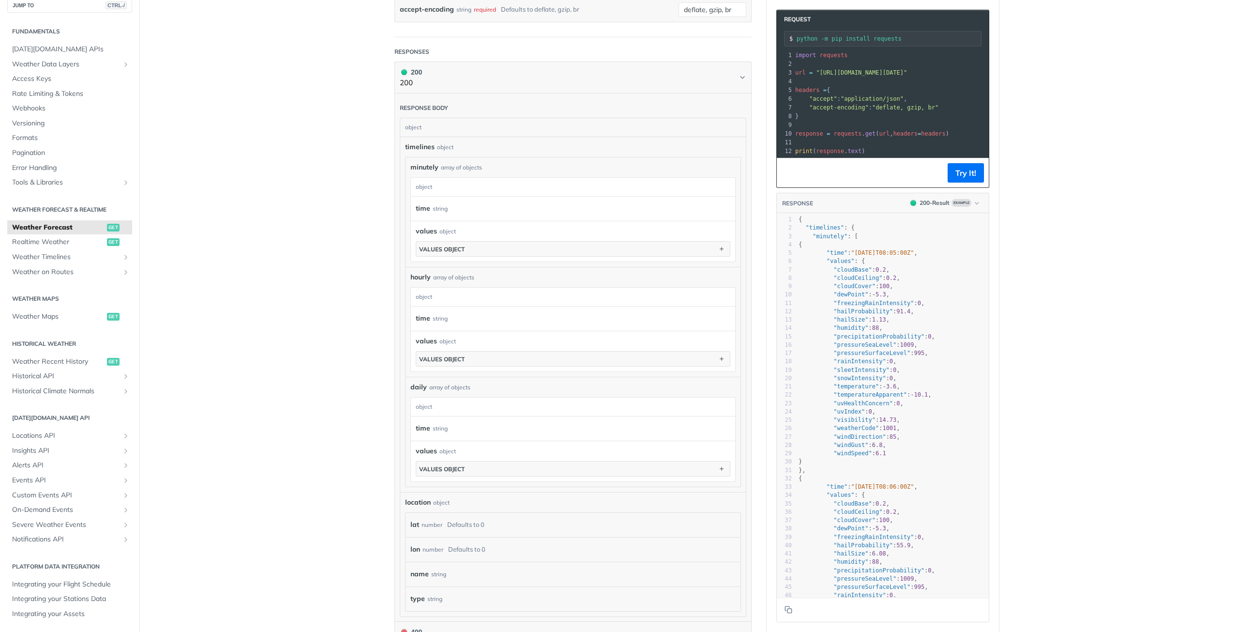
click at [627, 241] on div "values object values object" at bounding box center [573, 241] width 315 height 30
click at [626, 251] on button "values object" at bounding box center [573, 248] width 314 height 15
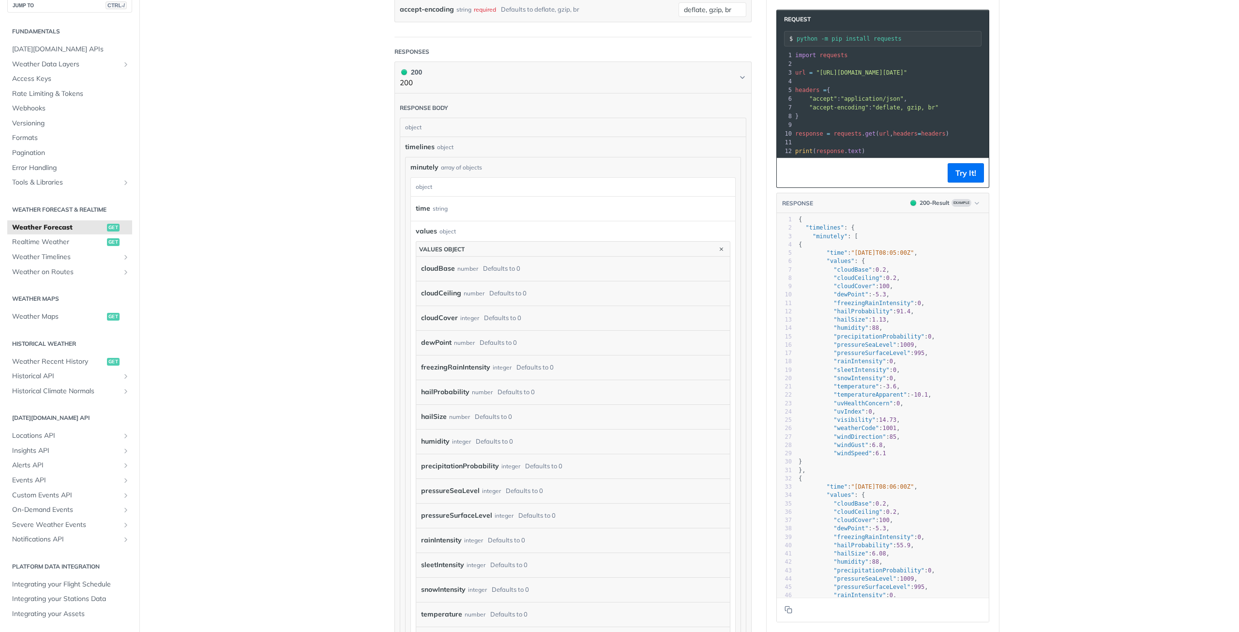
click at [452, 346] on label "dewPoint" at bounding box center [436, 342] width 30 height 14
click at [519, 250] on button "values object" at bounding box center [573, 248] width 314 height 15
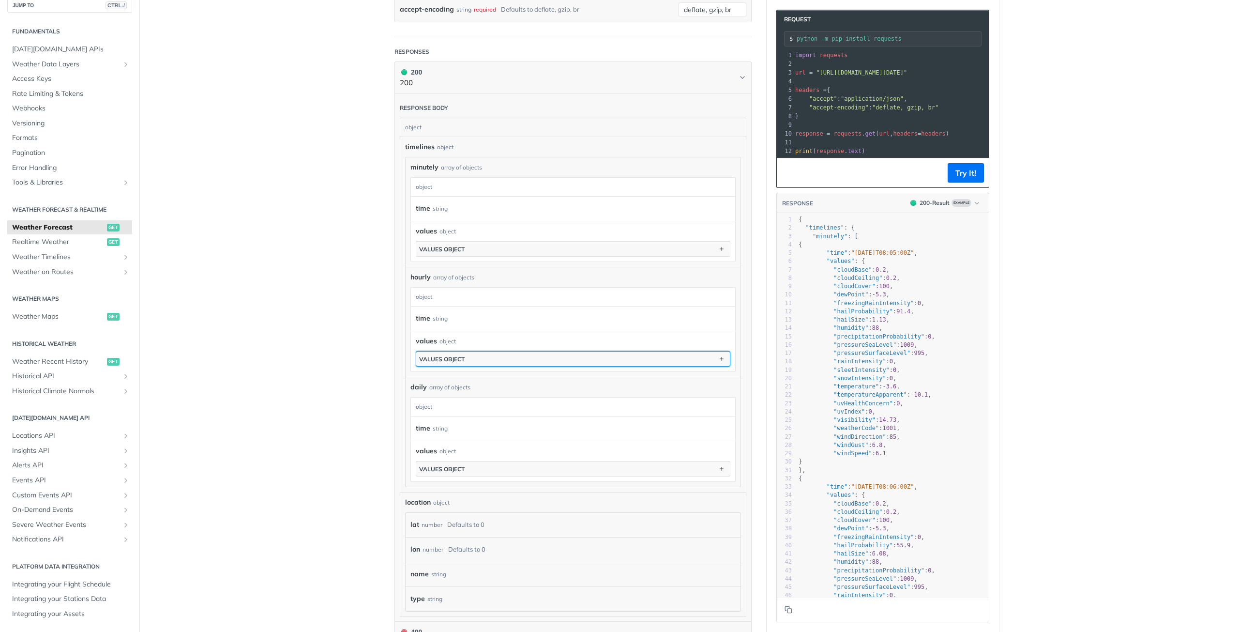
click at [478, 354] on button "values object" at bounding box center [573, 358] width 314 height 15
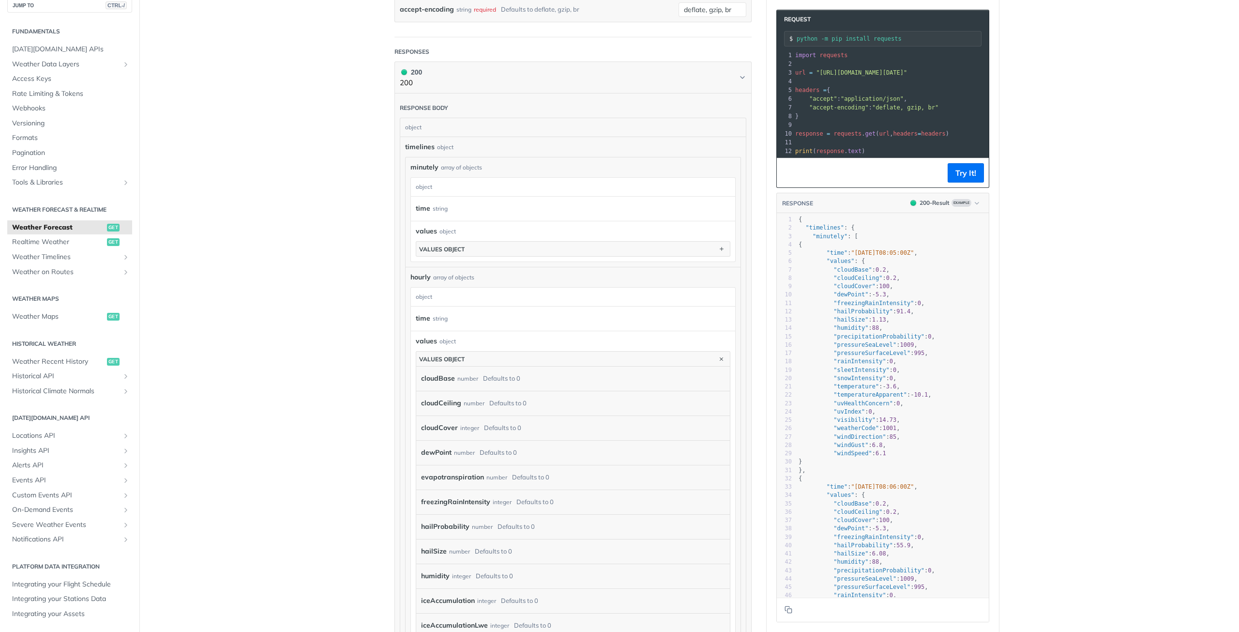
click at [450, 407] on label "cloudCeiling" at bounding box center [441, 403] width 40 height 14
click at [509, 364] on button "values object" at bounding box center [573, 358] width 314 height 15
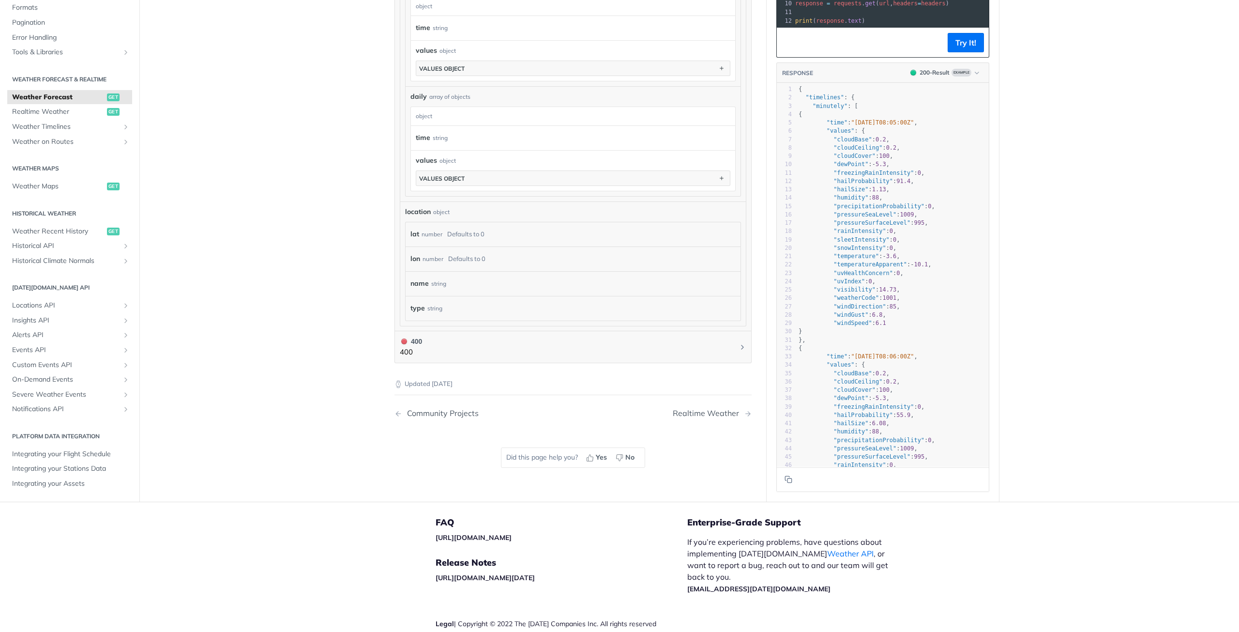
scroll to position [581, 0]
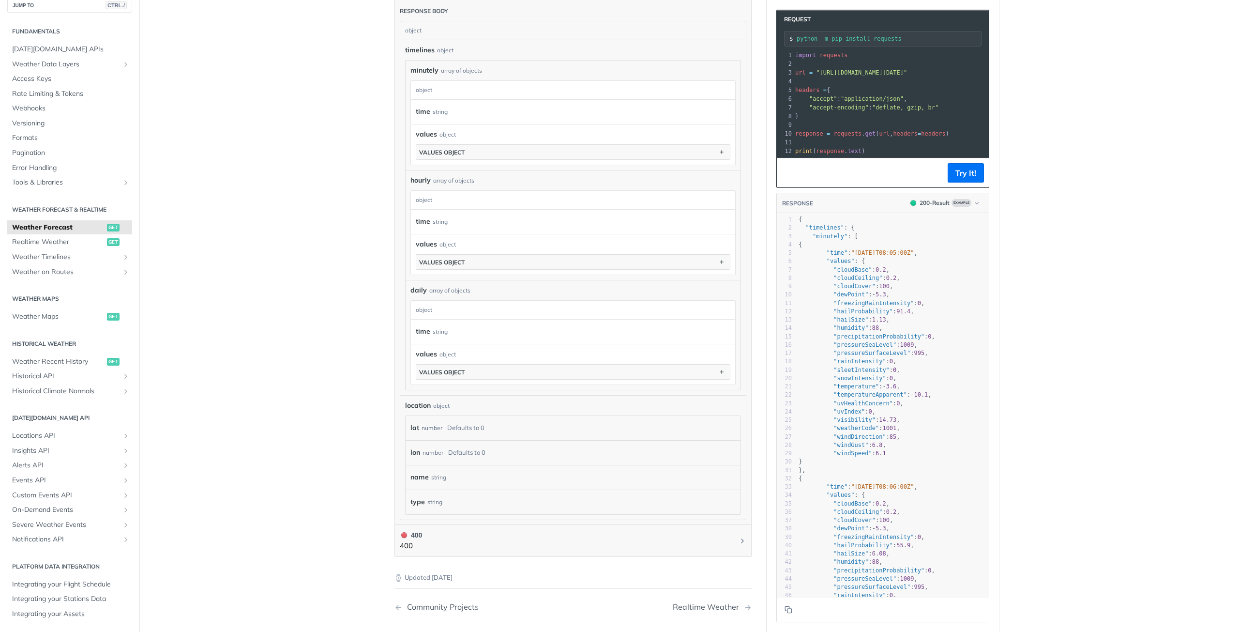
click at [512, 270] on section "values object" at bounding box center [573, 261] width 315 height 15
click at [514, 269] on button "values object" at bounding box center [573, 262] width 314 height 15
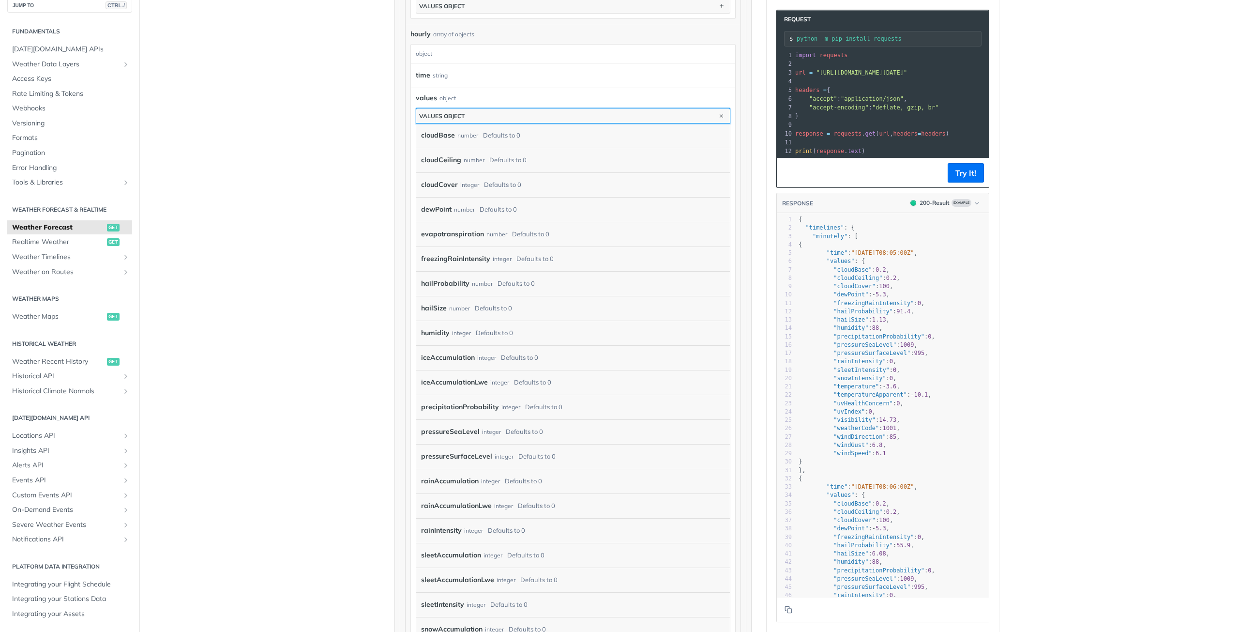
scroll to position [774, 0]
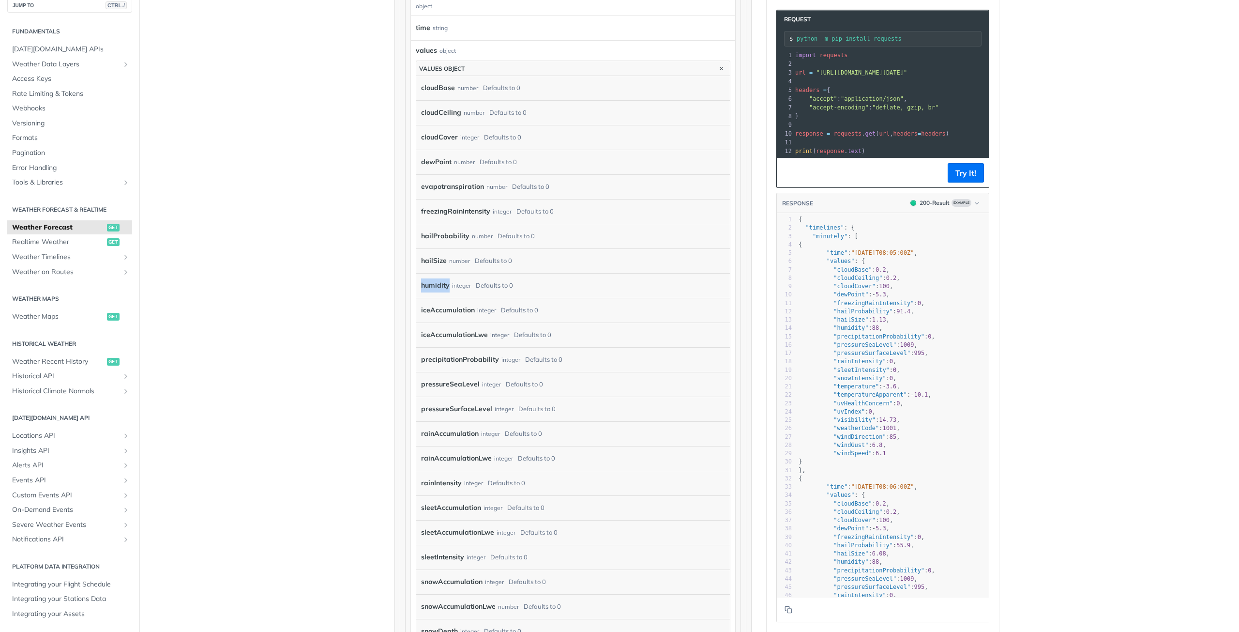
drag, startPoint x: 478, startPoint y: 291, endPoint x: 449, endPoint y: 291, distance: 29.0
click at [449, 291] on div "humidity integer Defaults to 0" at bounding box center [565, 285] width 289 height 15
copy label "humidity"
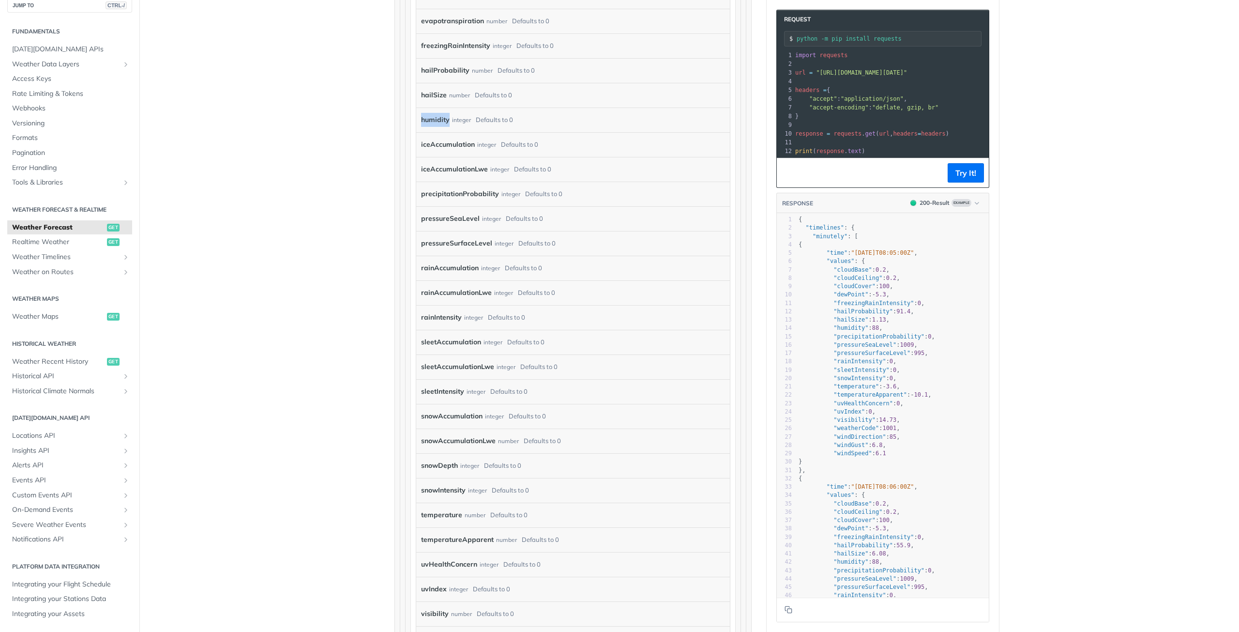
scroll to position [919, 0]
click at [450, 138] on label "humidity" at bounding box center [435, 140] width 29 height 14
click at [450, 140] on label "humidity" at bounding box center [435, 140] width 29 height 14
click at [450, 144] on label "humidity" at bounding box center [435, 140] width 29 height 14
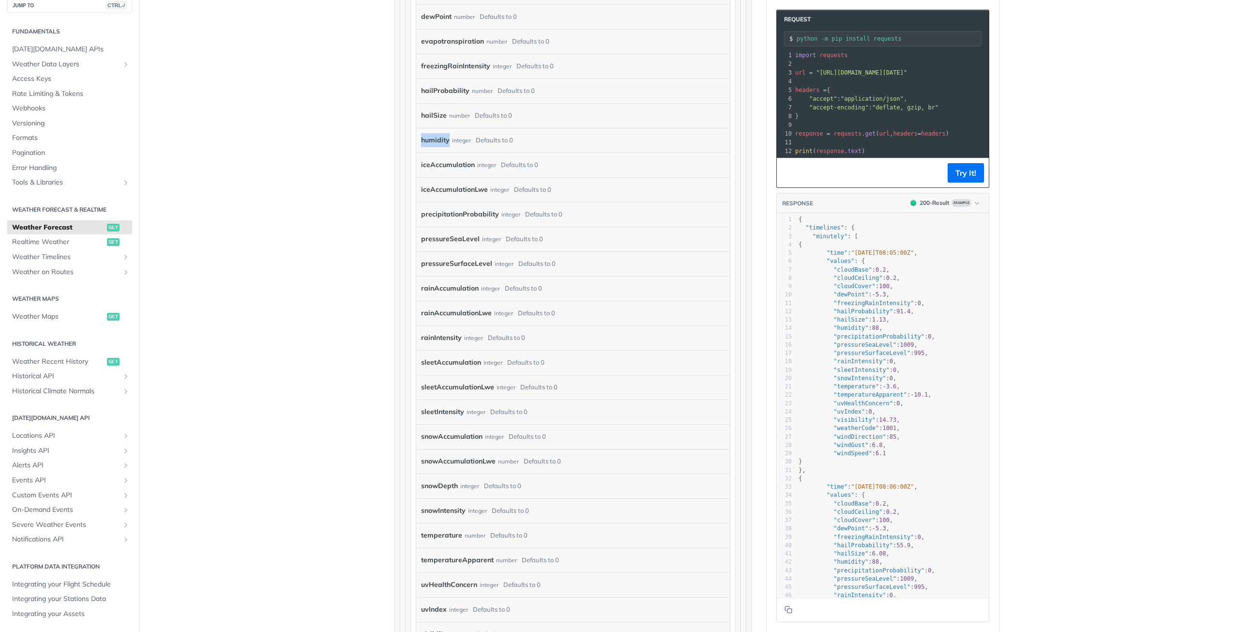
copy label "humidity"
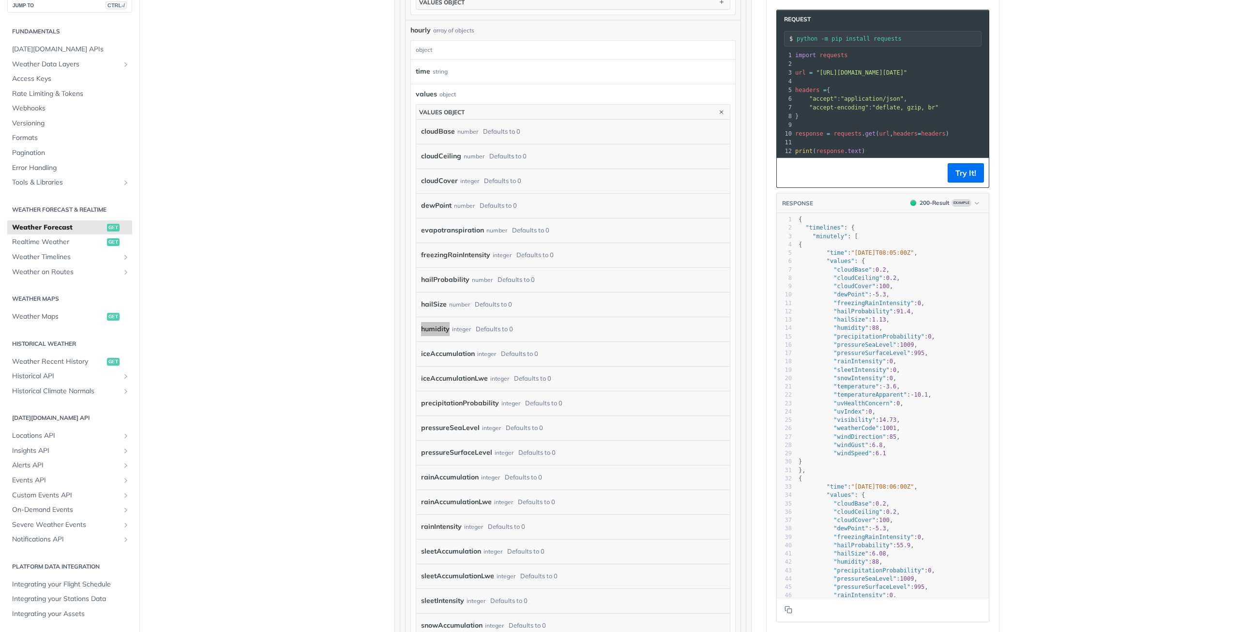
scroll to position [726, 0]
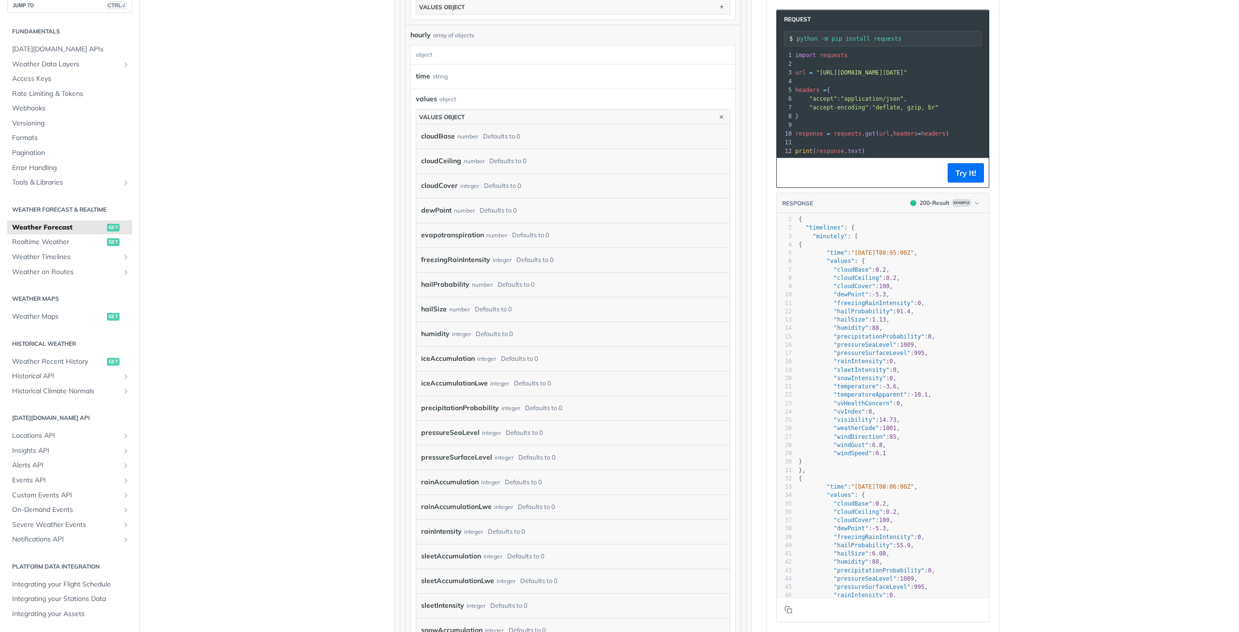
click at [452, 213] on label "dewPoint" at bounding box center [436, 210] width 30 height 14
copy label "dewPoint"
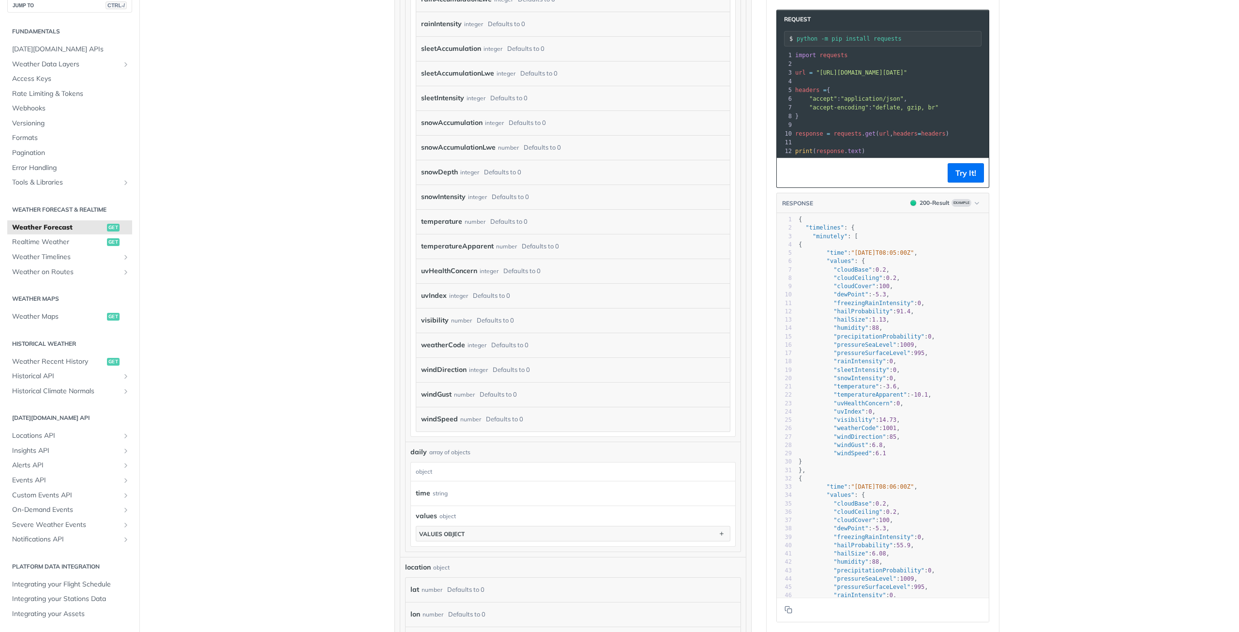
scroll to position [1231, 0]
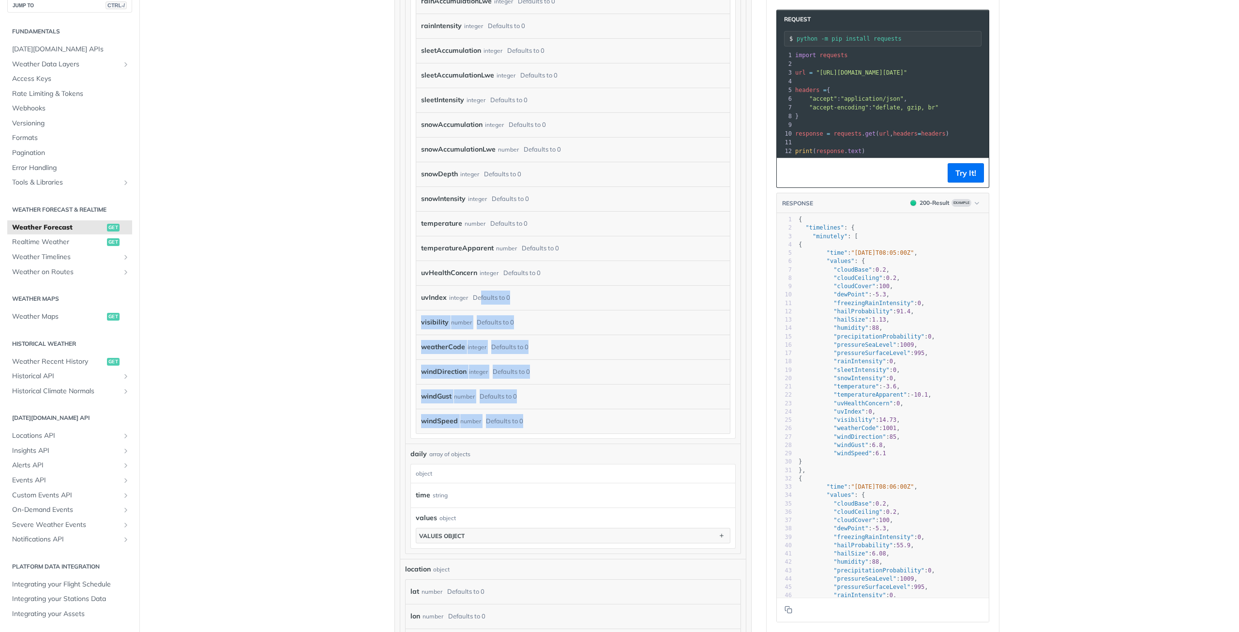
drag, startPoint x: 557, startPoint y: 420, endPoint x: 508, endPoint y: 292, distance: 136.7
click at [508, 292] on div "cloudBase number Defaults to 0 cloudCeiling number Defaults to 0 cloudCover int…" at bounding box center [573, 26] width 314 height 814
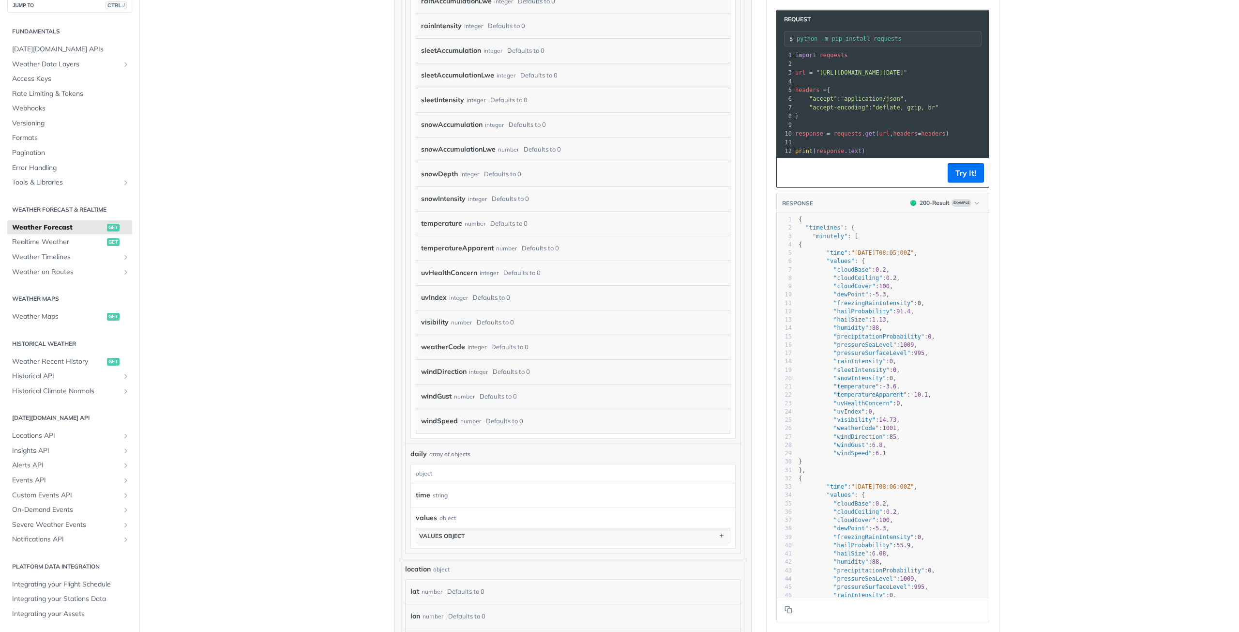
click at [1128, 291] on div "Jump to Content Reference Recipes FAQs Help Center Blog API Status Recipes Refe…" at bounding box center [619, 316] width 1239 height 632
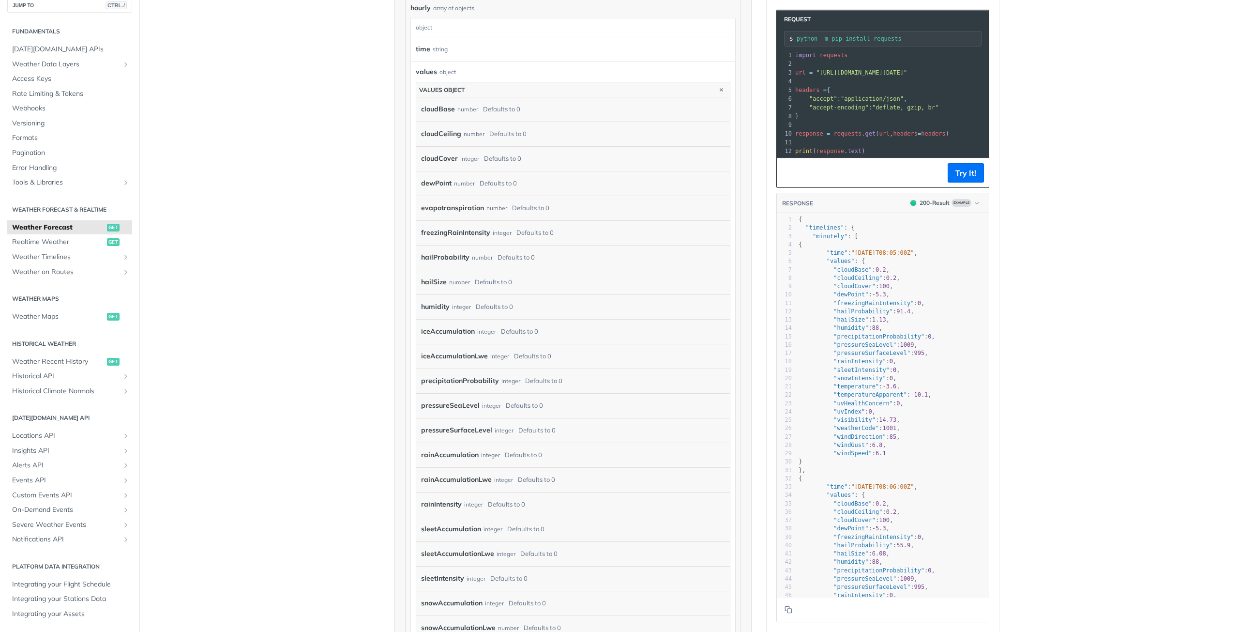
scroll to position [747, 0]
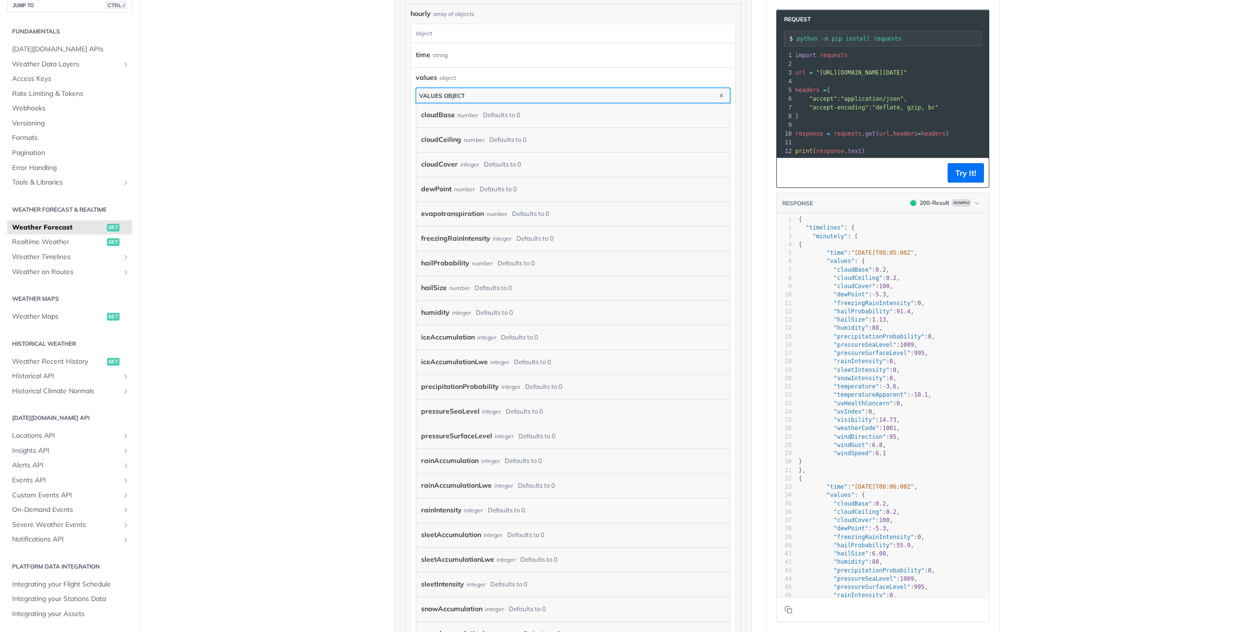
click at [446, 96] on button "values object" at bounding box center [573, 95] width 314 height 15
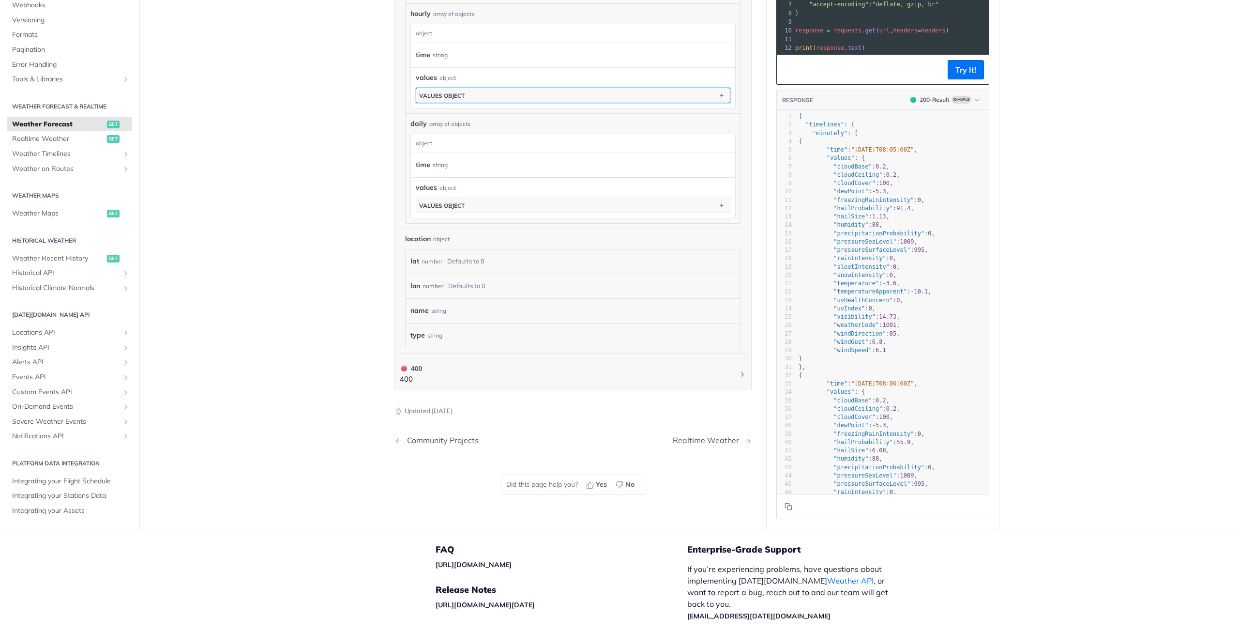
click at [465, 98] on div "values object" at bounding box center [441, 95] width 45 height 7
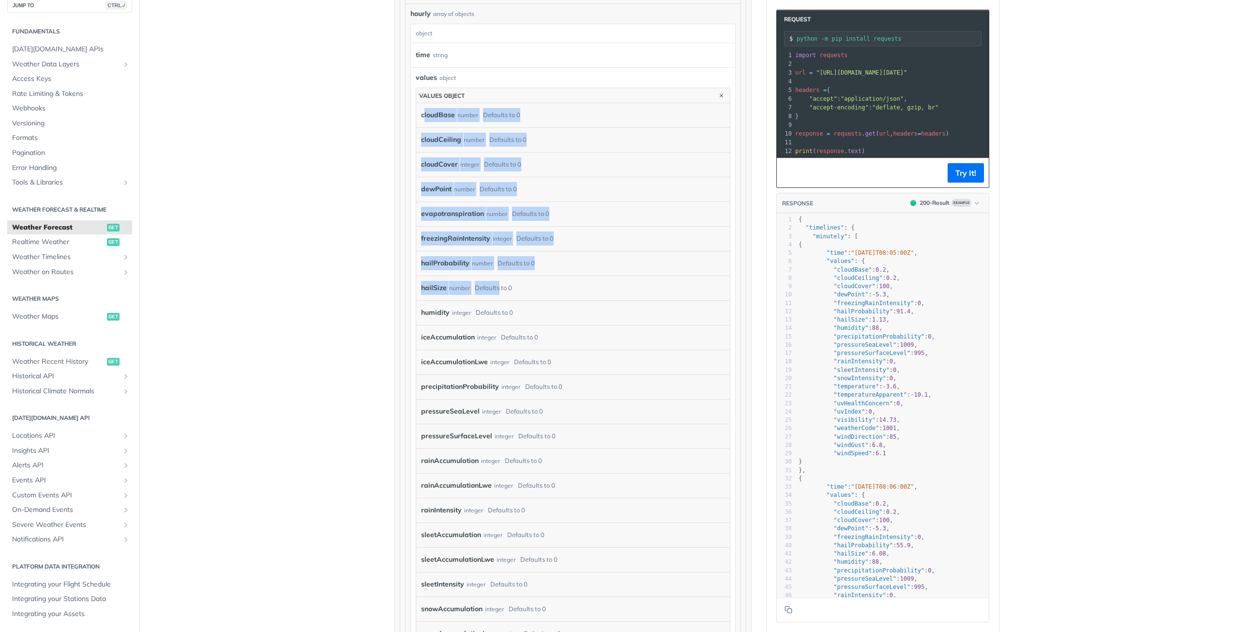
drag, startPoint x: 452, startPoint y: 120, endPoint x: 519, endPoint y: 279, distance: 172.4
click at [523, 286] on div "cloudBase number Defaults to 0 cloudCeiling number Defaults to 0 cloudCover int…" at bounding box center [573, 510] width 314 height 814
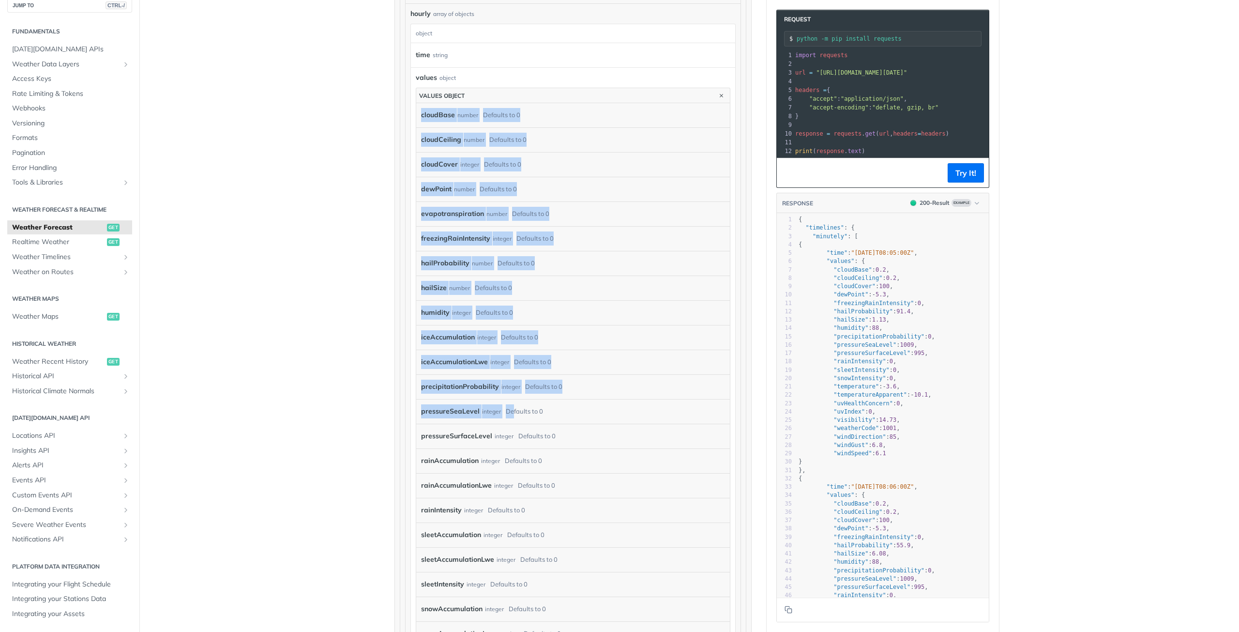
drag, startPoint x: 447, startPoint y: 119, endPoint x: 537, endPoint y: 408, distance: 303.5
click at [537, 408] on div "cloudBase number Defaults to 0 cloudCeiling number Defaults to 0 cloudCover int…" at bounding box center [573, 510] width 314 height 814
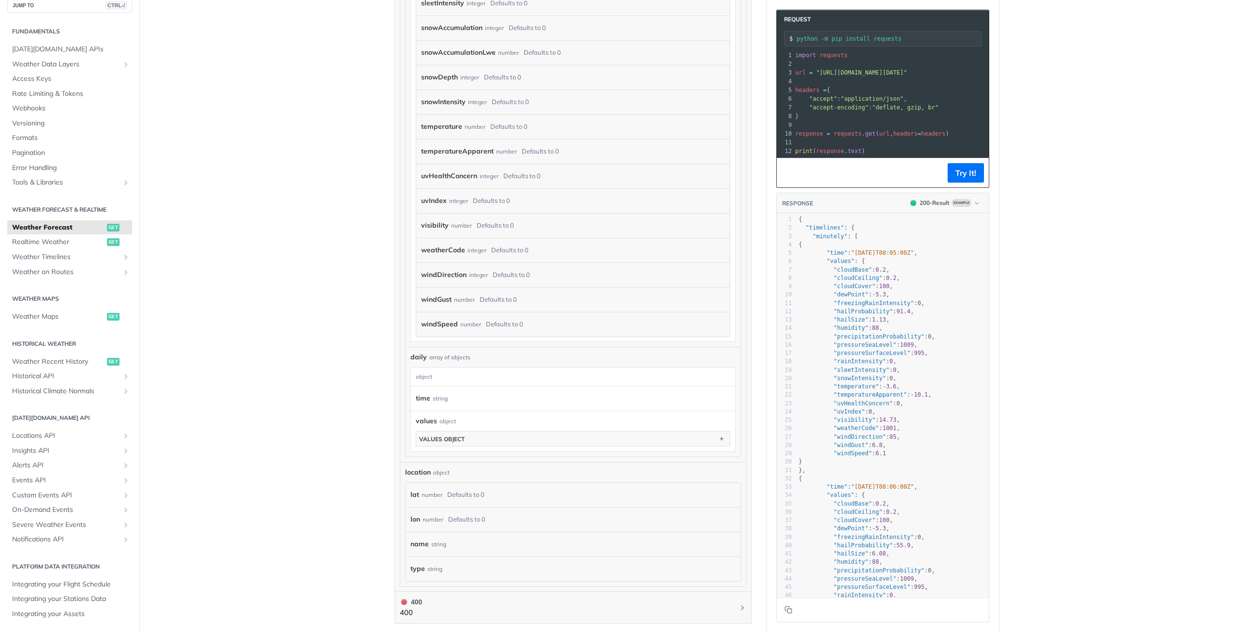
scroll to position [1570, 0]
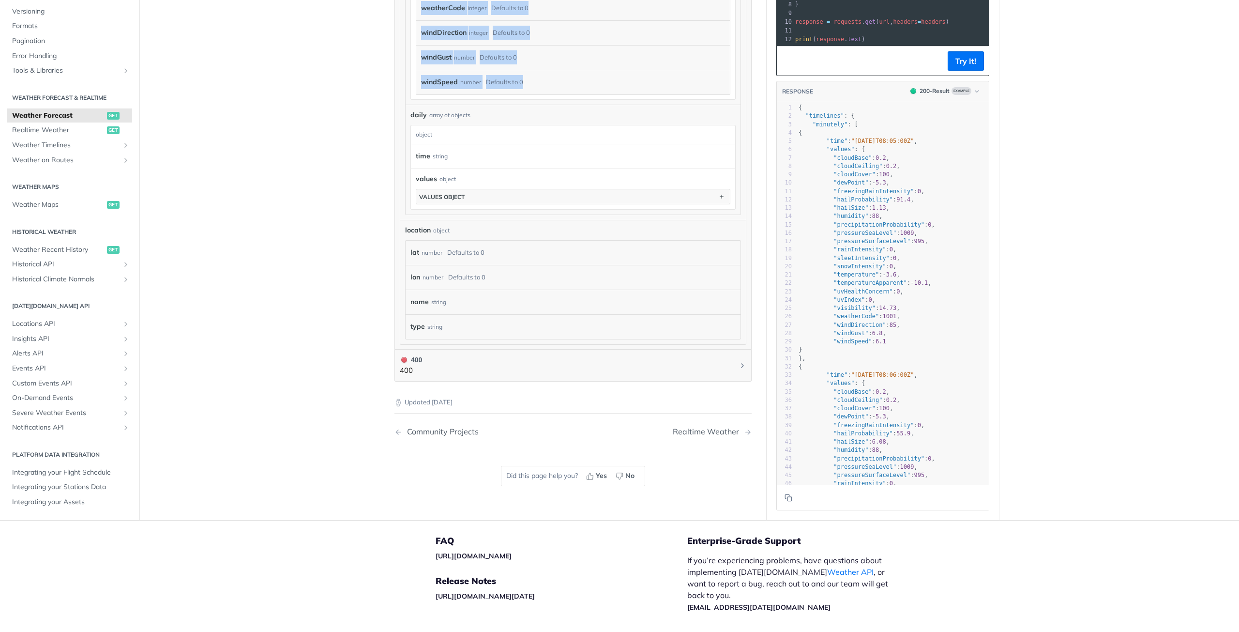
click at [551, 85] on div "windSpeed number Defaults to 0" at bounding box center [565, 82] width 289 height 15
copy div "cloudBase number Defaults to 0 cloudCeiling number Defaults to 0 cloudCover int…"
